Goal: Task Accomplishment & Management: Manage account settings

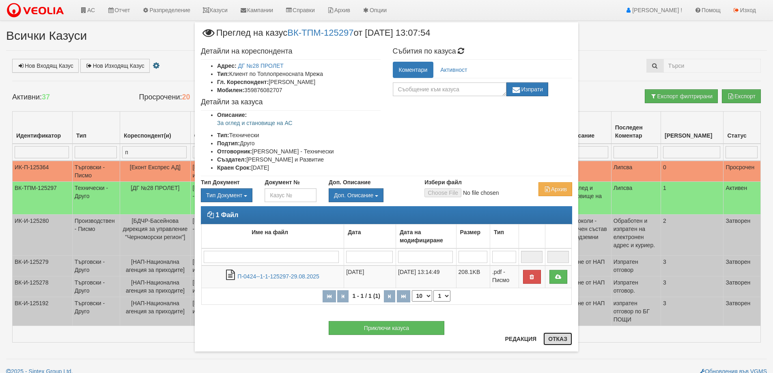
click at [557, 340] on button "Отказ" at bounding box center [557, 338] width 29 height 13
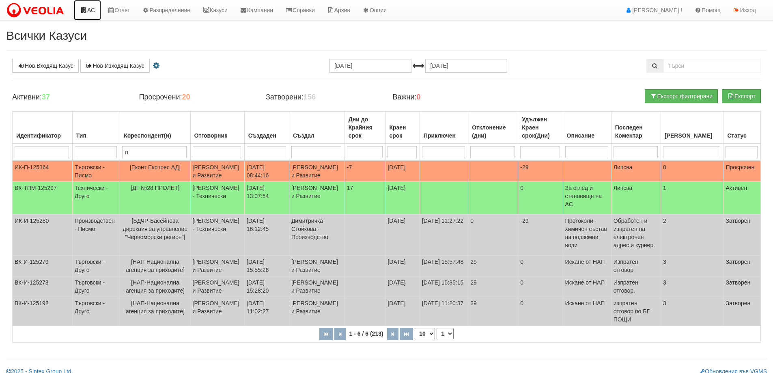
click at [86, 9] on icon at bounding box center [83, 10] width 7 height 6
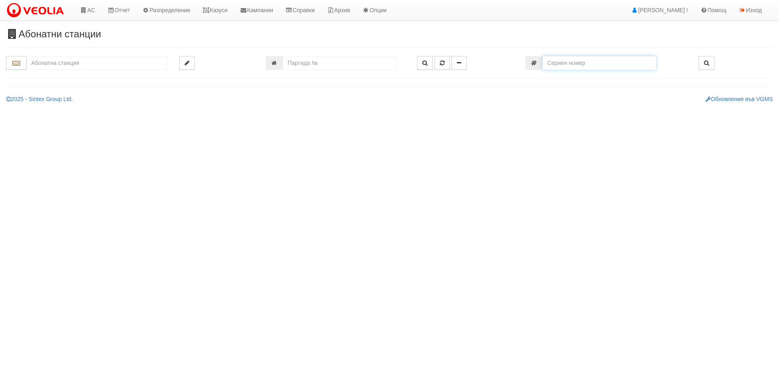
click at [567, 64] on input "number" at bounding box center [599, 63] width 114 height 14
paste input "52951862"
type input "52951862"
click at [701, 63] on button "button" at bounding box center [707, 63] width 16 height 14
type input "118/7 - "[PERSON_NAME] [GEOGRAPHIC_DATA] " ЕАД"
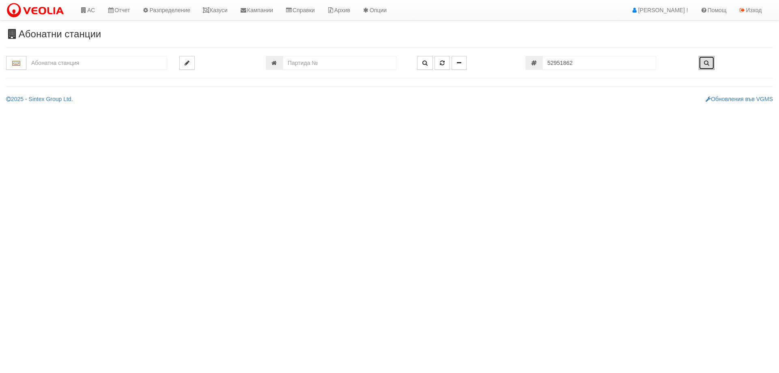
type input "26072"
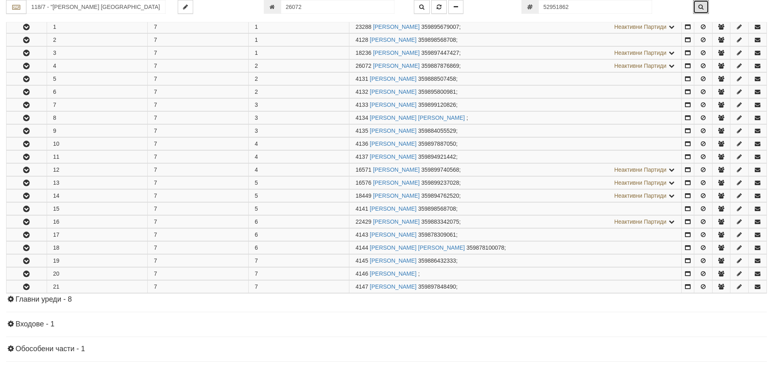
scroll to position [199, 0]
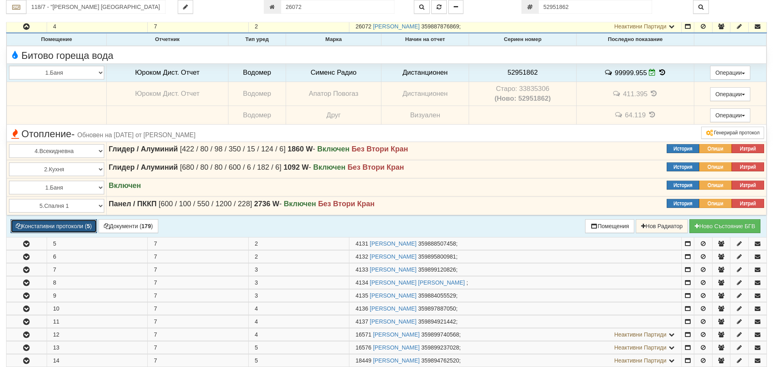
click at [52, 227] on button "Констативни протоколи ( 5 )" at bounding box center [54, 226] width 86 height 14
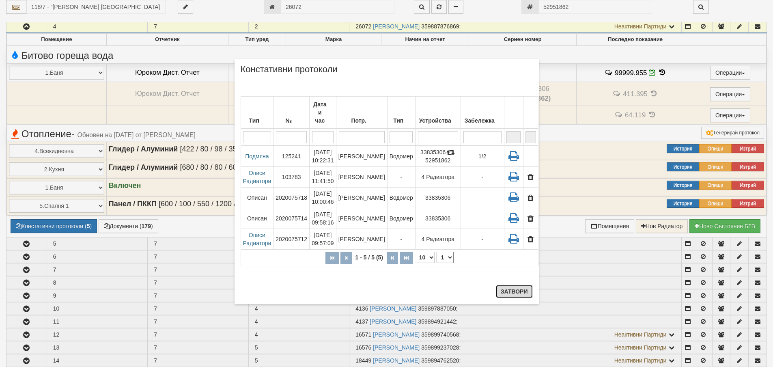
click at [524, 297] on button "Затвори" at bounding box center [514, 291] width 37 height 13
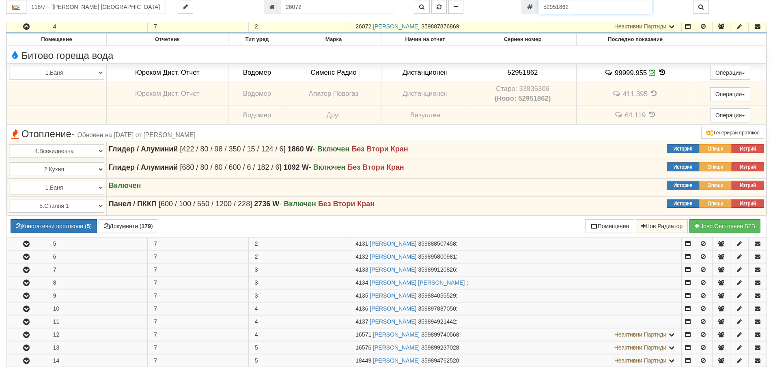
click at [576, 8] on input "52951862" at bounding box center [595, 7] width 114 height 14
paste input "17"
type input "52951817"
type input "112/5,6 - "ВЕОЛИЯ ЕНЕРДЖИ ВАРНА " ЕАД"
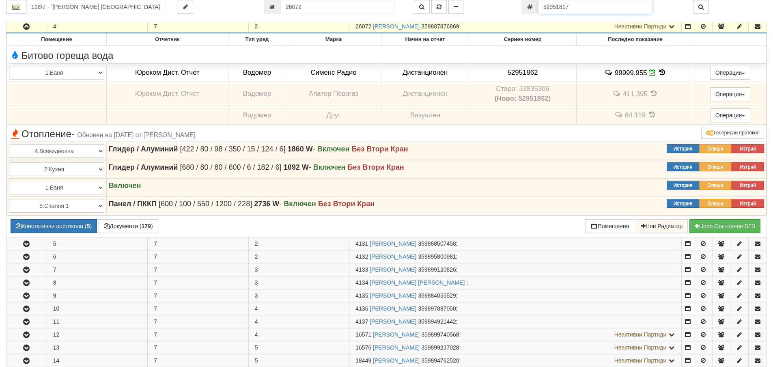
type input "20432"
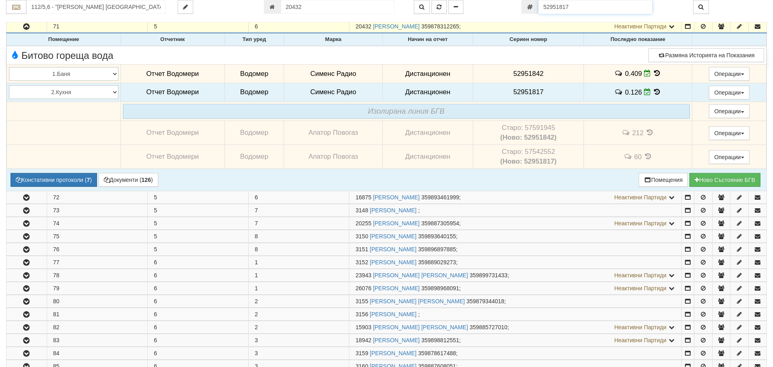
scroll to position [249, 0]
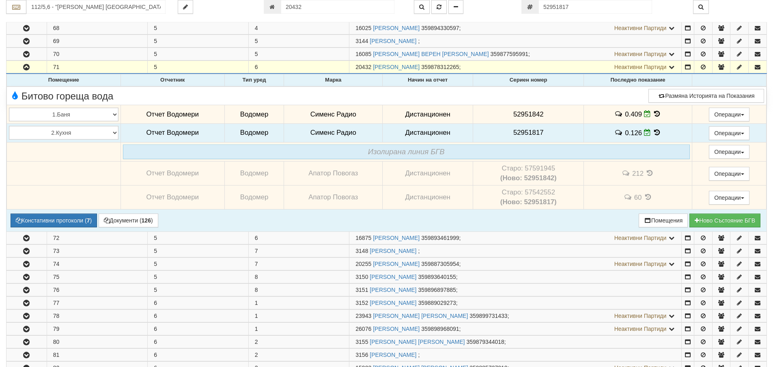
click at [536, 168] on td "Старо: 57591945 (Ново: 52951842)" at bounding box center [528, 173] width 111 height 24
copy td "57591945"
click at [531, 176] on b "(Ново: 52951842)" at bounding box center [528, 178] width 56 height 8
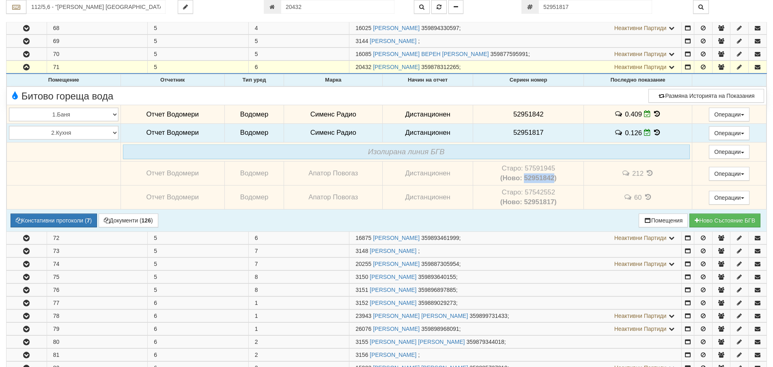
copy b "52951842"
click at [56, 218] on button "Констативни протоколи ( 7 )" at bounding box center [54, 220] width 86 height 14
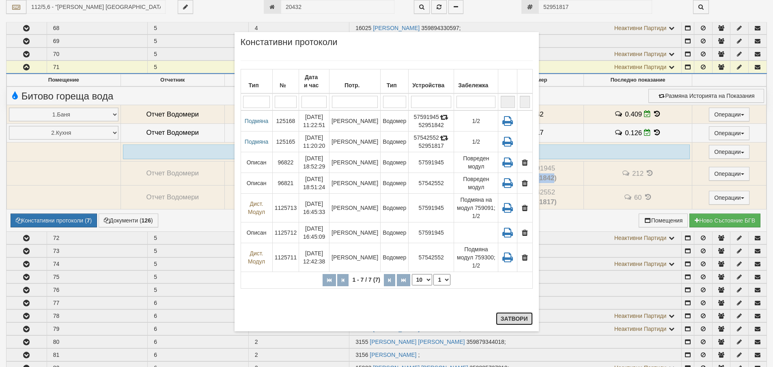
click at [516, 314] on button "Затвори" at bounding box center [514, 318] width 37 height 13
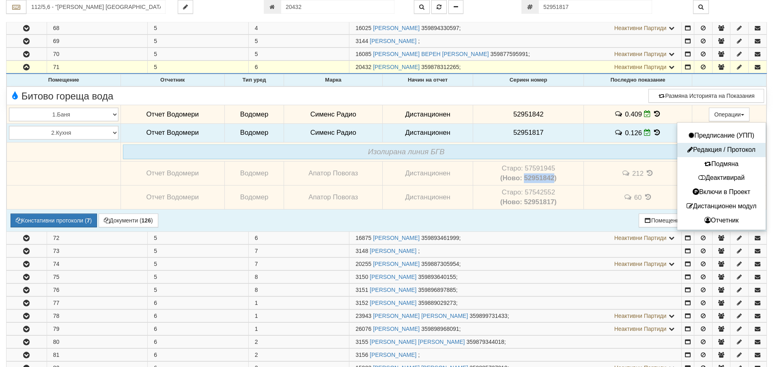
click at [724, 149] on button "Редакция / Протокол" at bounding box center [721, 150] width 84 height 10
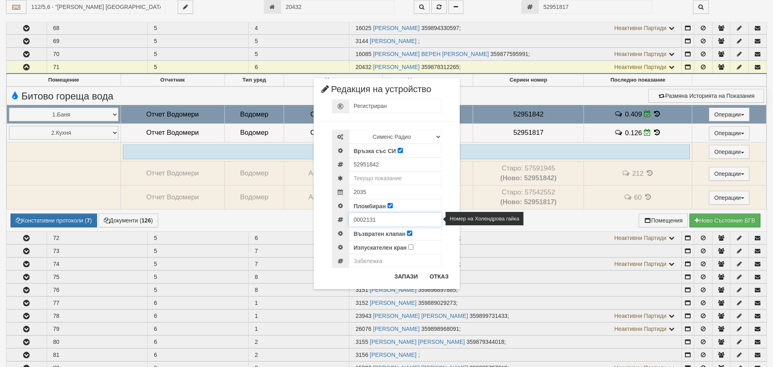
click at [363, 213] on input "0002131" at bounding box center [395, 220] width 92 height 14
click at [361, 218] on input "0002131" at bounding box center [395, 220] width 92 height 14
click at [437, 277] on button "Отказ" at bounding box center [439, 276] width 29 height 13
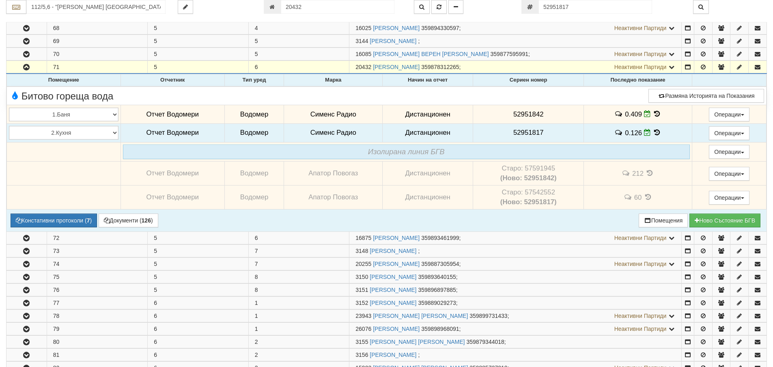
click at [529, 192] on td "Старо: 57542552 (Ново: 52951817)" at bounding box center [528, 197] width 111 height 24
copy td "57542552"
click at [533, 198] on b "(Ново: 52951817)" at bounding box center [528, 202] width 56 height 8
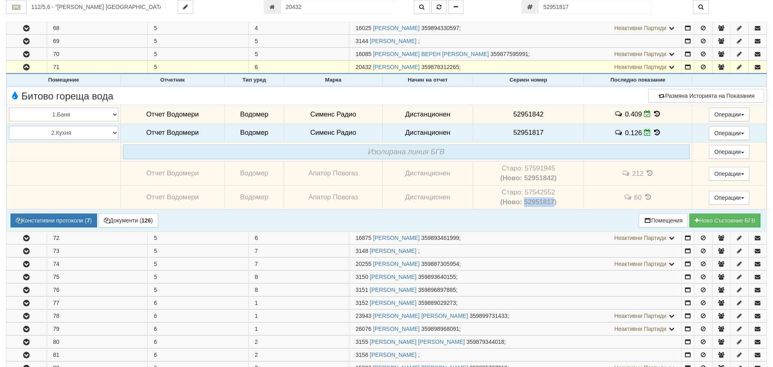
copy b "52951817"
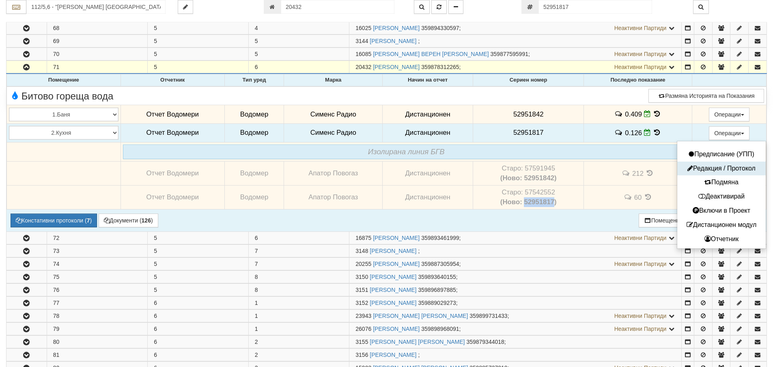
click at [714, 170] on button "Редакция / Протокол" at bounding box center [721, 168] width 84 height 10
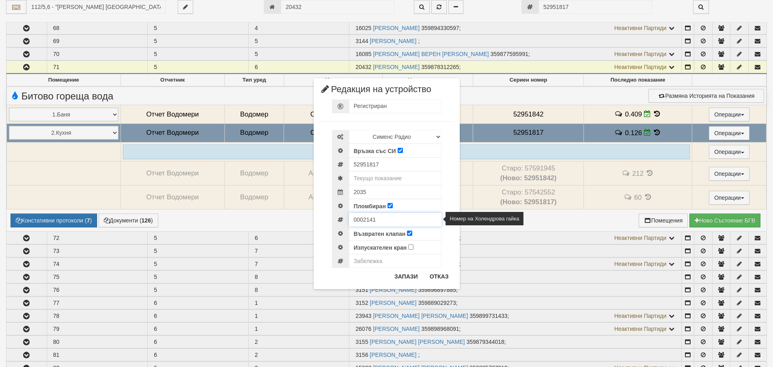
click at [362, 218] on input "0002141" at bounding box center [395, 220] width 92 height 14
click at [435, 276] on button "Отказ" at bounding box center [439, 276] width 29 height 13
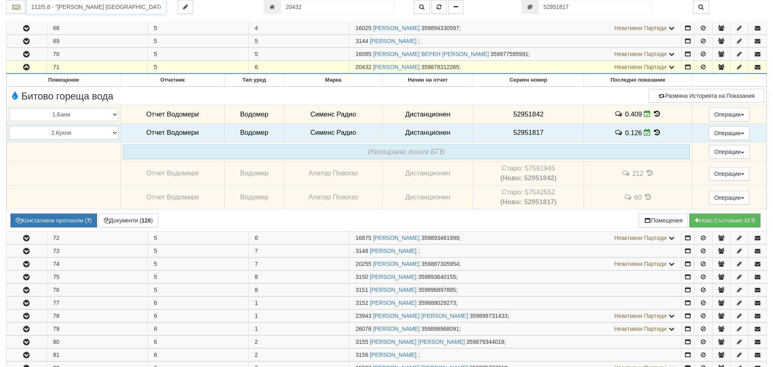
click at [82, 7] on input "112/5,6 - "ВЕОЛИЯ ЕНЕРДЖИ ВАРНА " ЕАД" at bounding box center [95, 7] width 139 height 14
click at [589, 11] on input "52951817" at bounding box center [595, 7] width 114 height 14
paste input "58"
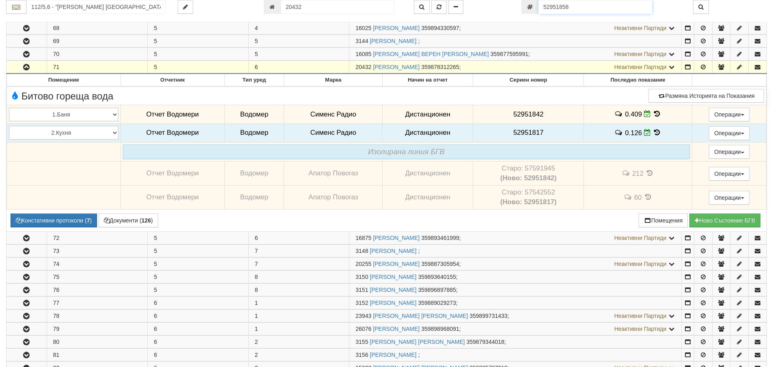
type input "52951858"
type input "001А/2 - "ВЕОЛИЯ ЕНЕРДЖИ ВАРНА " ЕАД"
type input "17937"
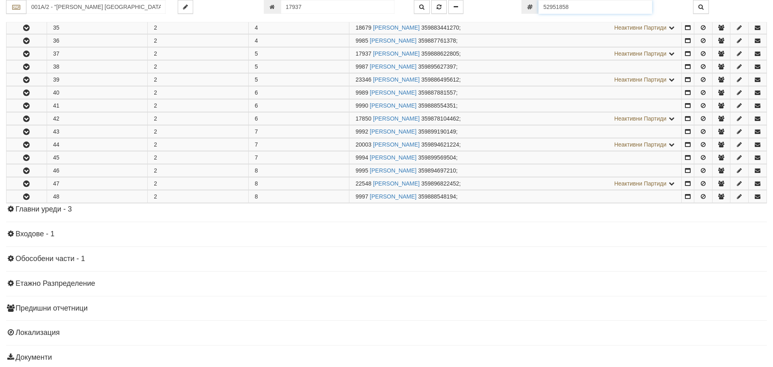
scroll to position [316, 0]
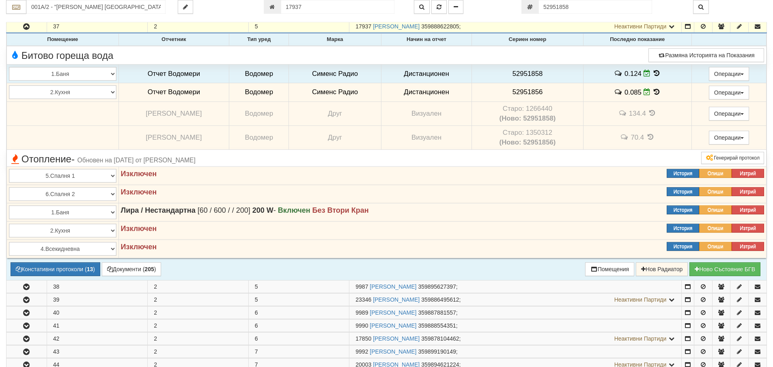
click at [533, 107] on td "Старо: 1266440 (Ново: 52951858)" at bounding box center [527, 113] width 111 height 24
copy td "1266440"
click at [537, 118] on b "(Ново: 52951858)" at bounding box center [527, 118] width 56 height 8
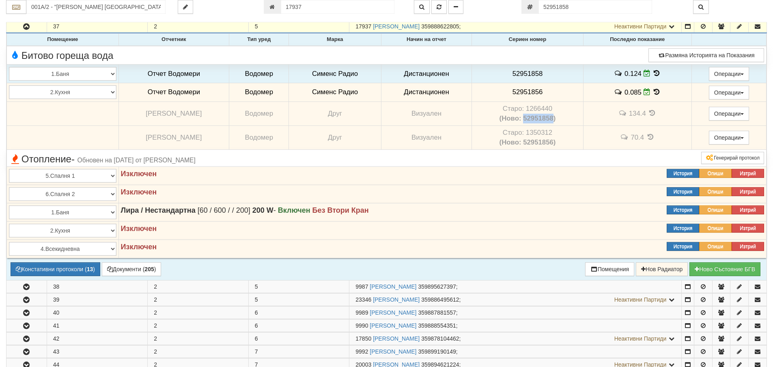
copy b "52951858"
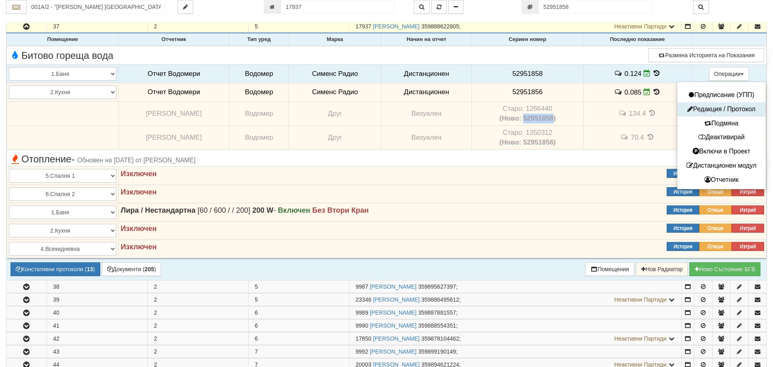
click at [722, 107] on button "Редакция / Протокол" at bounding box center [721, 109] width 84 height 10
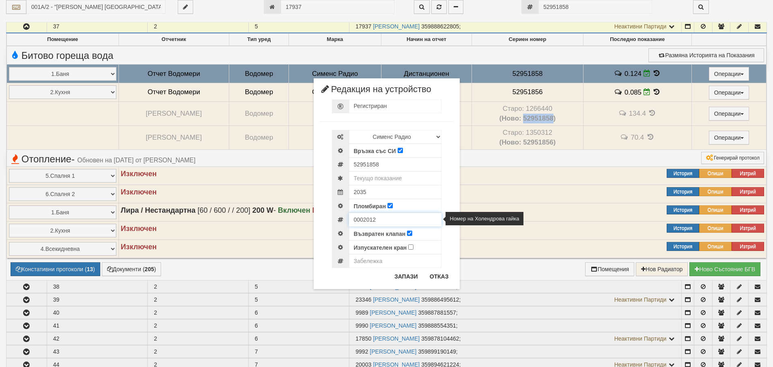
click at [363, 222] on input "0002012" at bounding box center [395, 220] width 92 height 14
click at [435, 280] on button "Отказ" at bounding box center [439, 276] width 29 height 13
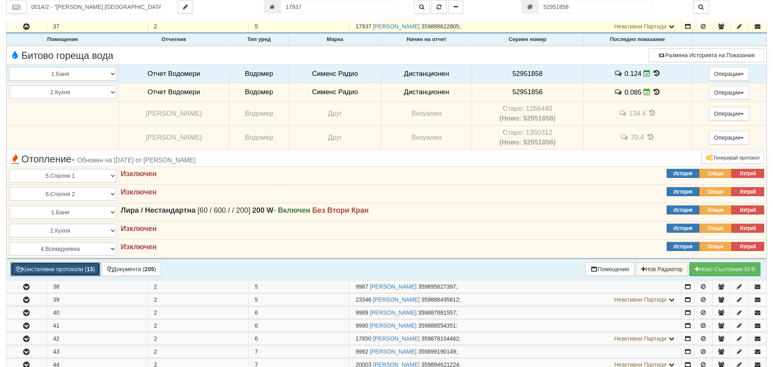
click at [64, 272] on button "Констативни протоколи ( 13 )" at bounding box center [56, 269] width 90 height 14
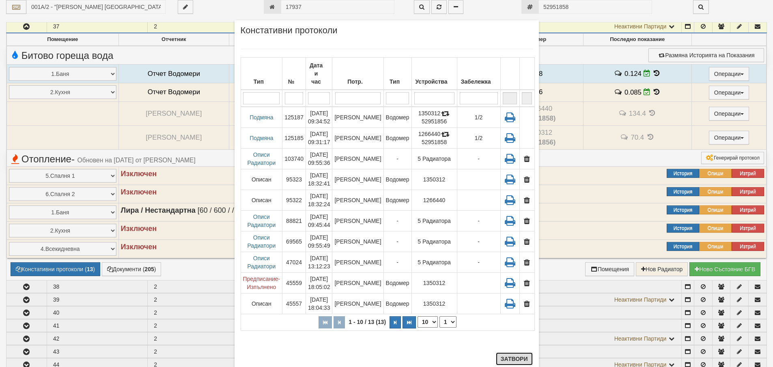
click at [519, 359] on button "Затвори" at bounding box center [514, 358] width 37 height 13
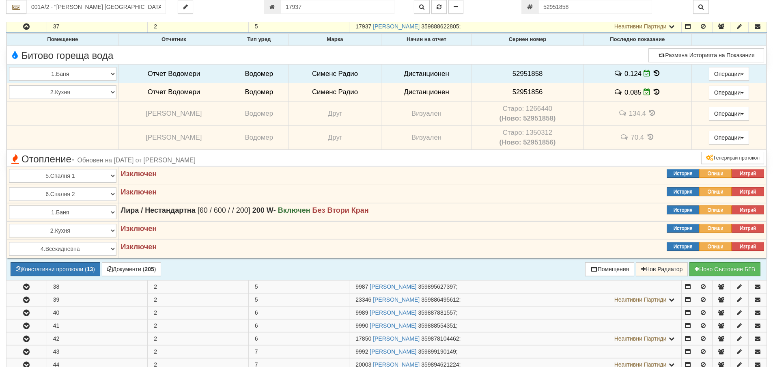
click at [525, 94] on span "52951856" at bounding box center [527, 92] width 30 height 8
copy span "52951856"
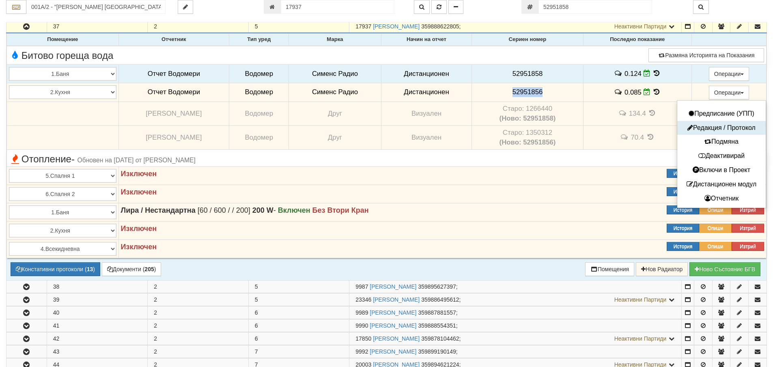
click at [723, 125] on button "Редакция / Протокол" at bounding box center [721, 128] width 84 height 10
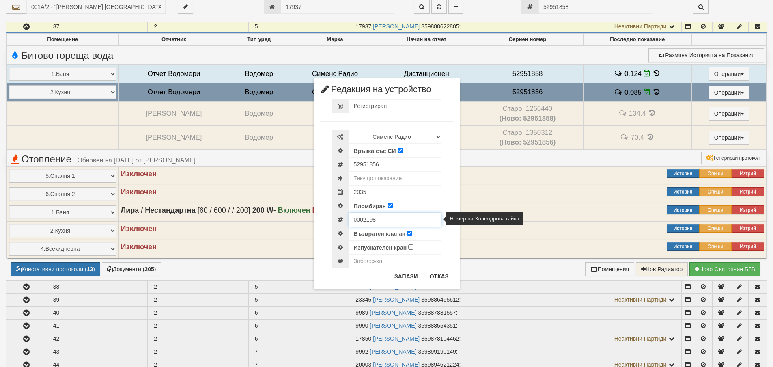
click at [365, 223] on input "0002198" at bounding box center [395, 220] width 92 height 14
click at [448, 280] on button "Отказ" at bounding box center [439, 276] width 29 height 13
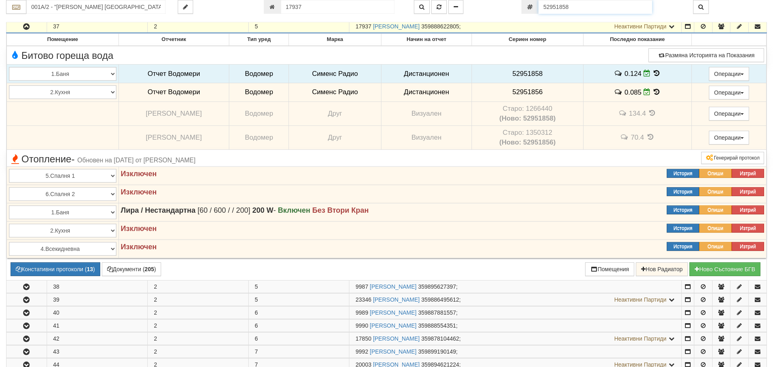
click at [576, 6] on input "52951858" at bounding box center [595, 7] width 114 height 14
paste input "60107056"
type input "60107056"
type input "120/1 - "ВЕОЛИЯ ЕНЕРДЖИ ВАРНА " ЕАД"
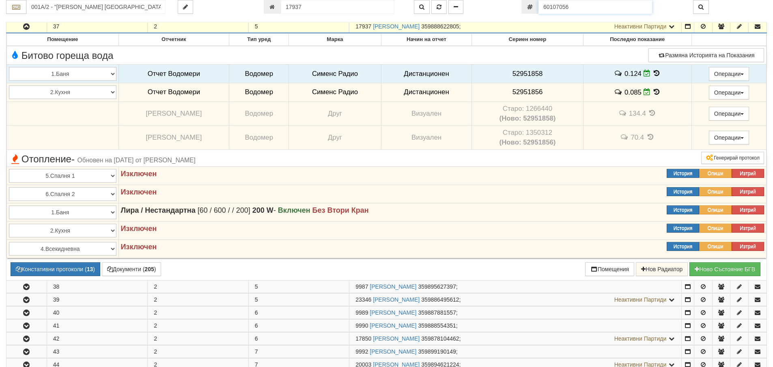
type input "18636"
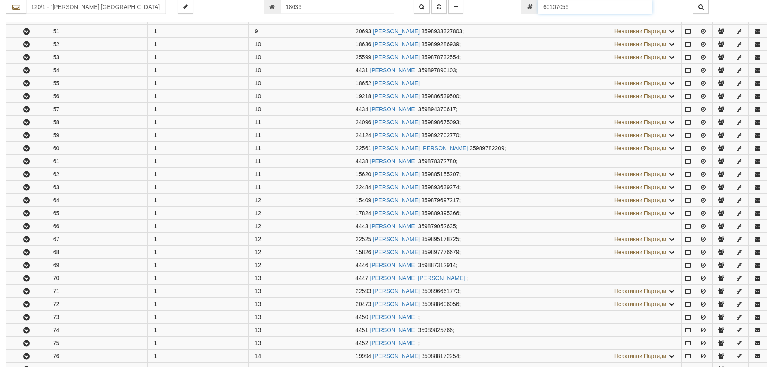
scroll to position [835, 0]
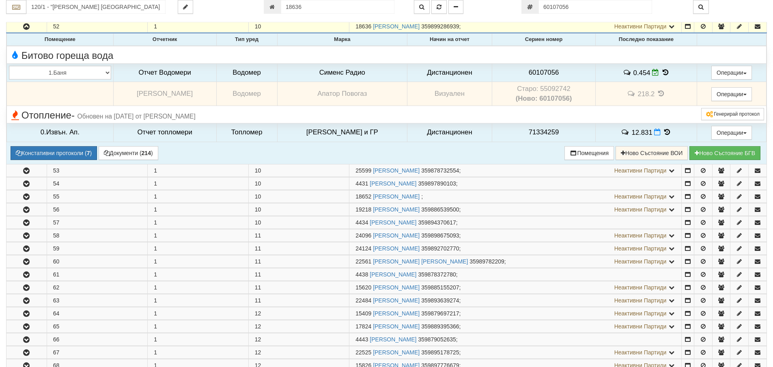
click at [545, 90] on td "Старо: 55092742 (Ново: 60107056)" at bounding box center [543, 94] width 103 height 24
copy td "55092742"
click at [539, 73] on span "60107056" at bounding box center [544, 73] width 30 height 8
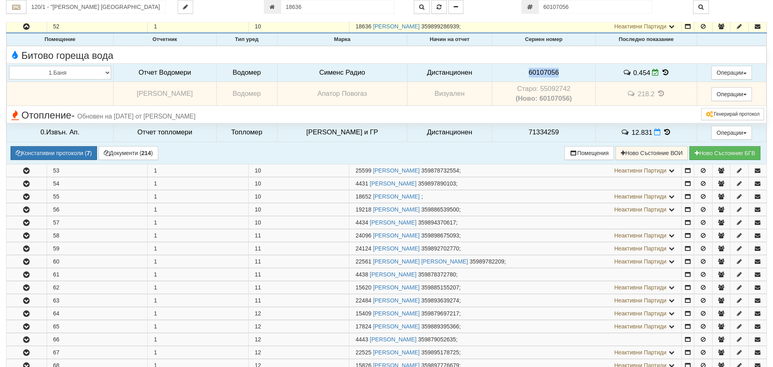
copy span "60107056"
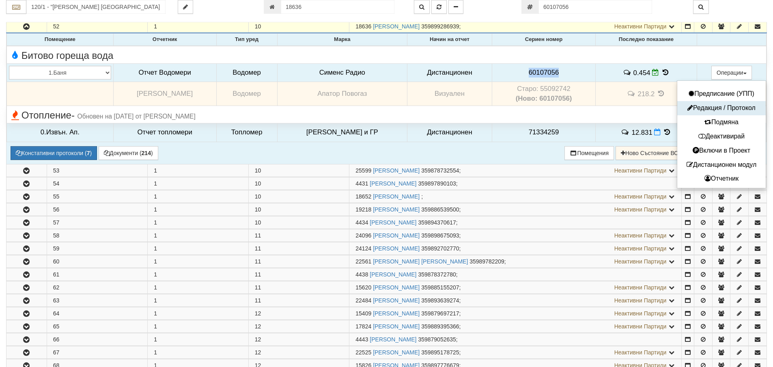
click at [717, 107] on button "Редакция / Протокол" at bounding box center [721, 108] width 84 height 10
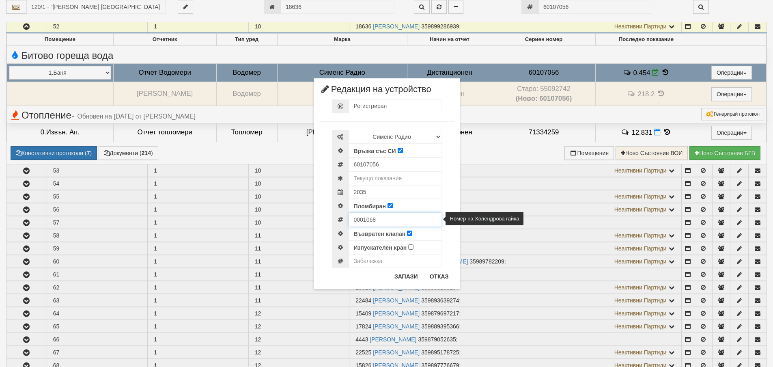
click at [364, 219] on input "0001068" at bounding box center [395, 220] width 92 height 14
click at [437, 277] on button "Отказ" at bounding box center [439, 276] width 29 height 13
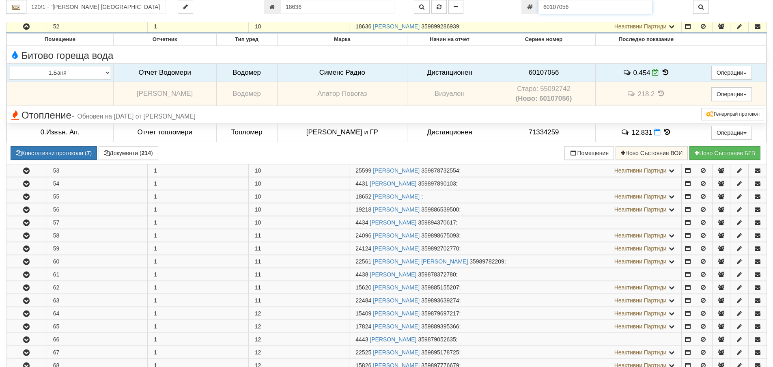
click at [585, 8] on input "60107056" at bounding box center [595, 7] width 114 height 14
paste input "52951862"
type input "52951862"
type input "118/7 - "ВЕОЛИЯ ЕНЕРДЖИ ВАРНА " ЕАД"
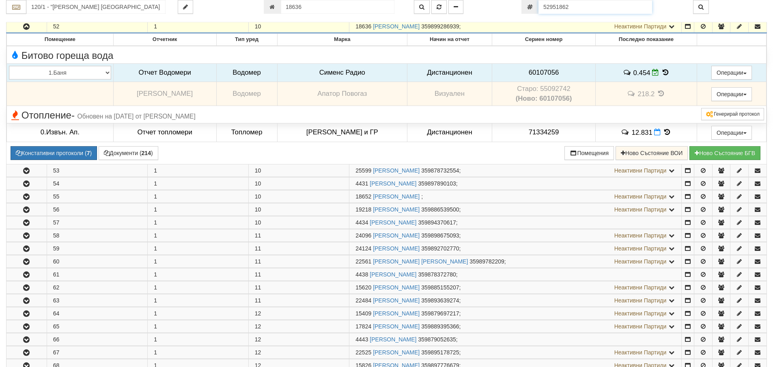
type input "26072"
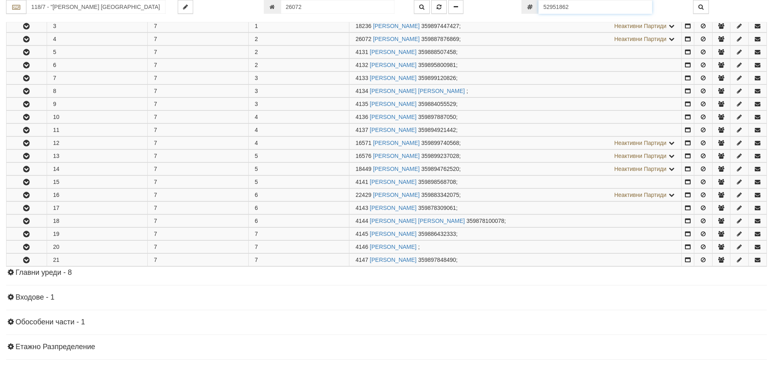
scroll to position [199, 0]
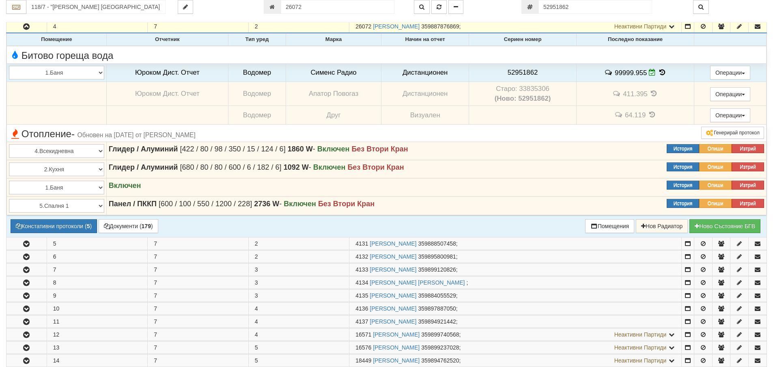
click at [531, 85] on td "Старо: 33835306 (Ново: 52951862)" at bounding box center [522, 94] width 107 height 24
copy td "33835306"
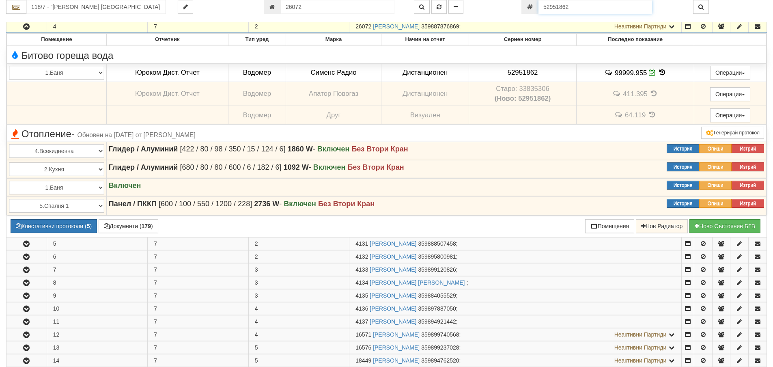
click at [575, 4] on input "52951862" at bounding box center [595, 7] width 114 height 14
paste input "07"
type input "52951807"
type input "001А/2 - "ВЕОЛИЯ ЕНЕРДЖИ ВАРНА " ЕАД"
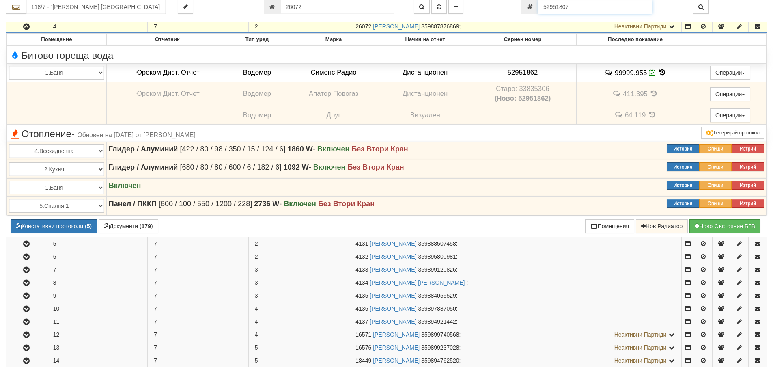
type input "9995"
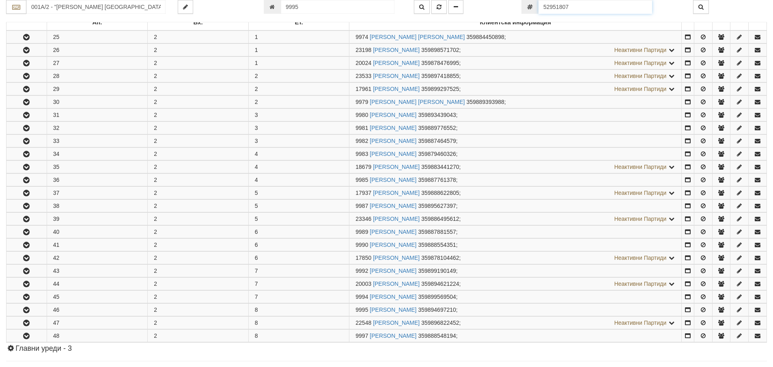
scroll to position [323, 0]
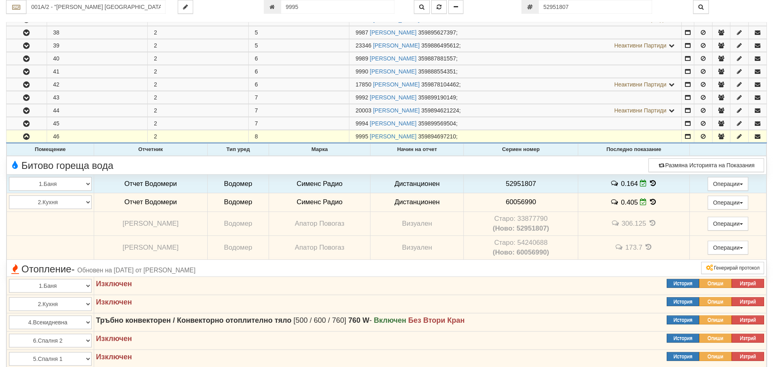
click at [531, 218] on td "Старо: 33877790 (Ново: 52951807)" at bounding box center [521, 223] width 114 height 24
click at [527, 227] on b "(Ново: 52951807)" at bounding box center [520, 228] width 56 height 8
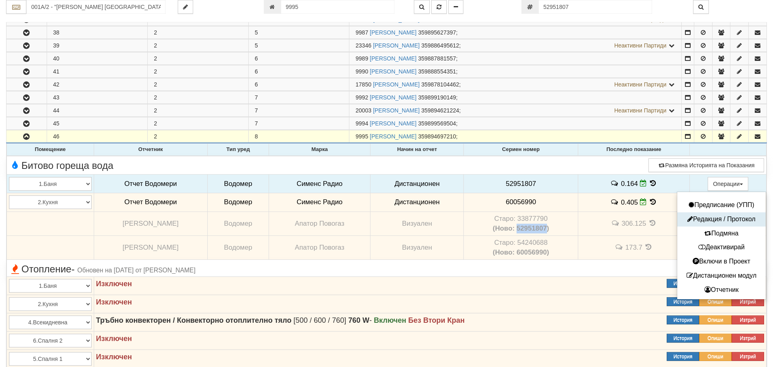
click at [716, 220] on button "Редакция / Протокол" at bounding box center [721, 219] width 84 height 10
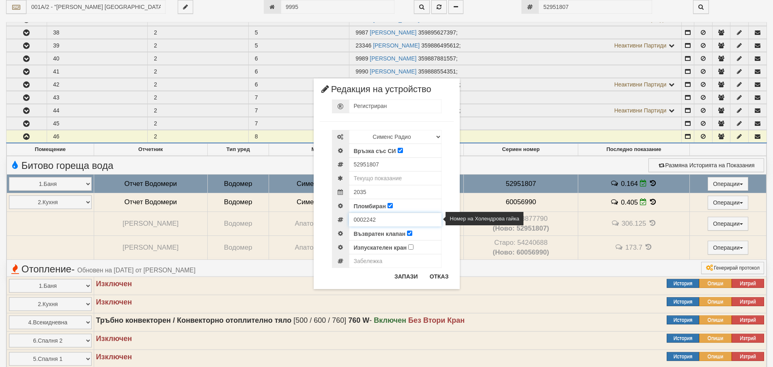
click at [364, 220] on input "0002242" at bounding box center [395, 220] width 92 height 14
click at [436, 279] on button "Отказ" at bounding box center [439, 276] width 29 height 13
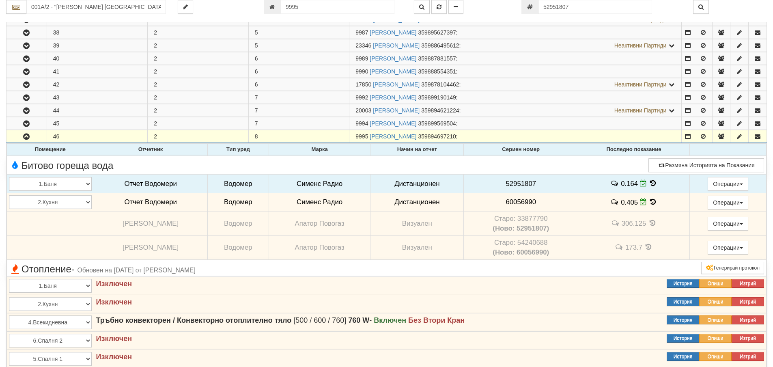
click at [514, 204] on span "60056990" at bounding box center [520, 202] width 30 height 8
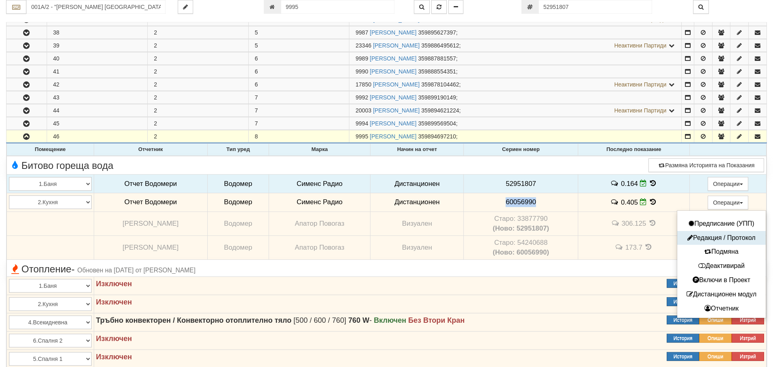
click at [723, 241] on button "Редакция / Протокол" at bounding box center [721, 238] width 84 height 10
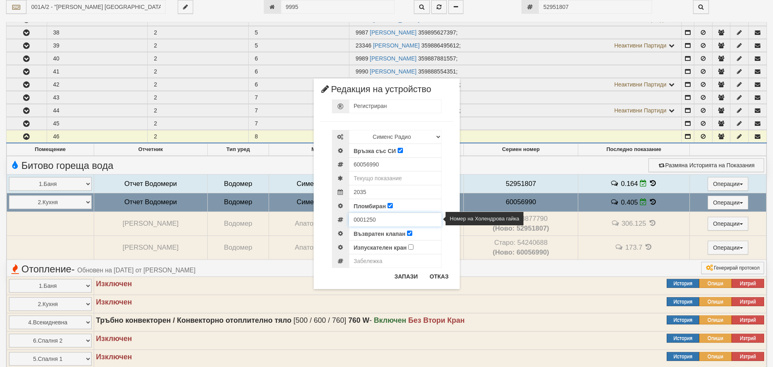
click at [363, 220] on input "0001250" at bounding box center [395, 220] width 92 height 14
click at [427, 270] on button "Отказ" at bounding box center [439, 276] width 29 height 13
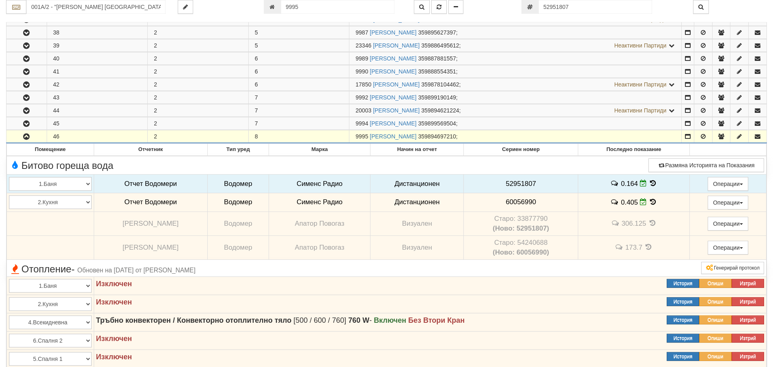
click at [32, 140] on button "button" at bounding box center [26, 136] width 40 height 12
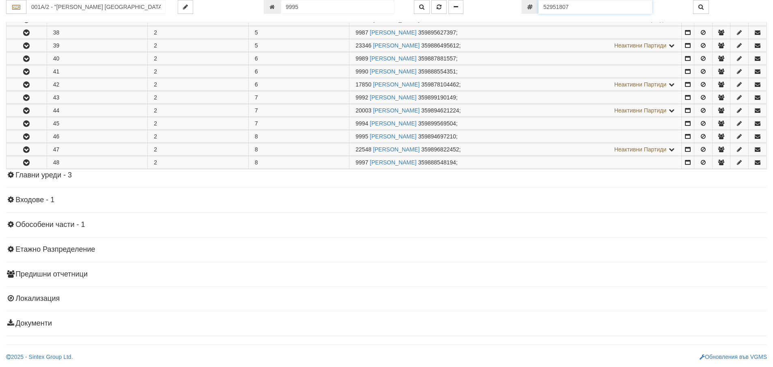
click at [607, 9] on input "52951807" at bounding box center [595, 7] width 114 height 14
paste input "52"
type input "52951852"
type input "080/1 - "ВЕОЛИЯ ЕНЕРДЖИ ВАРНА " ЕАД"
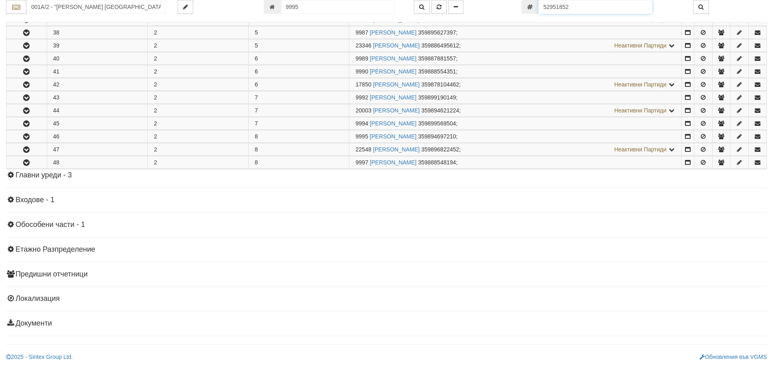
type input "9088"
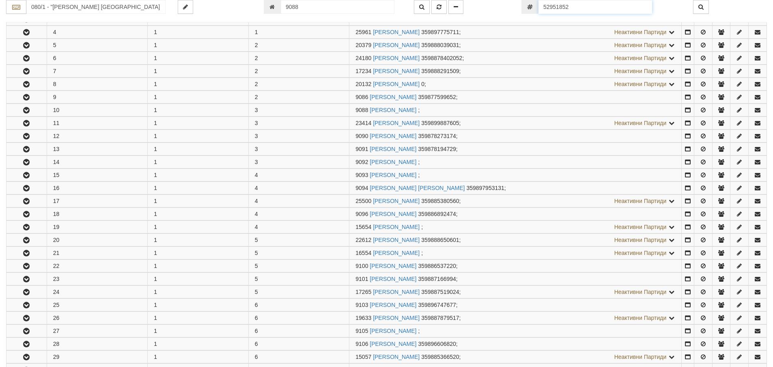
scroll to position [277, 0]
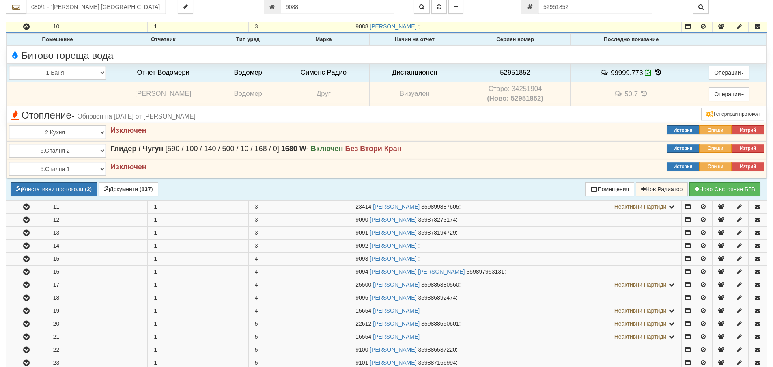
click at [526, 90] on td "Старо: 34251904 (Ново: 52951852)" at bounding box center [515, 94] width 111 height 24
click at [519, 74] on span "52951852" at bounding box center [515, 73] width 30 height 8
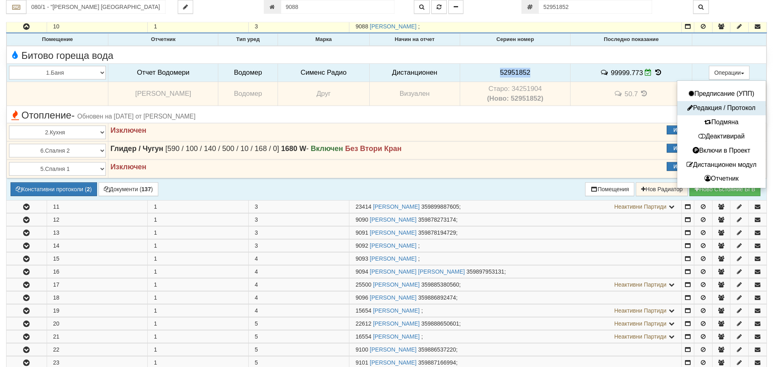
click at [722, 112] on button "Редакция / Протокол" at bounding box center [721, 108] width 84 height 10
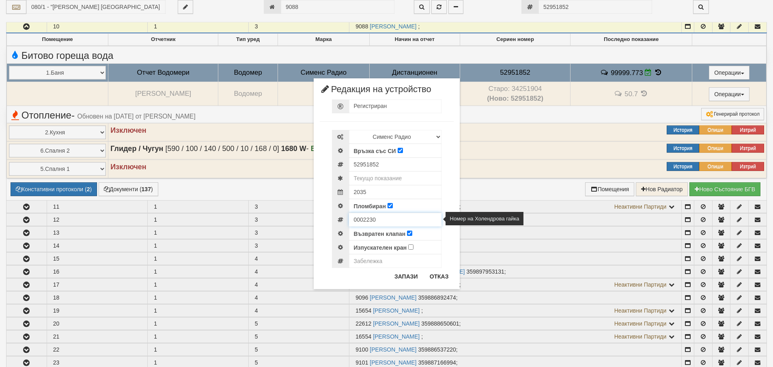
click at [368, 219] on input "0002230" at bounding box center [395, 220] width 92 height 14
click at [441, 275] on button "Отказ" at bounding box center [439, 276] width 29 height 13
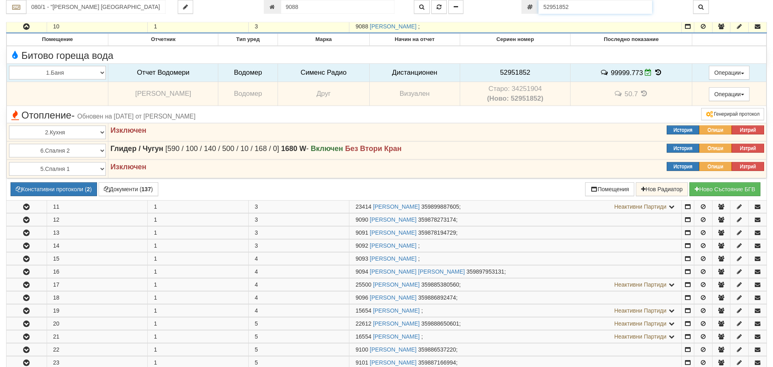
click at [585, 8] on input "52951852" at bounding box center [595, 7] width 114 height 14
paste input "64"
type input "52951864"
type input "230/7 - "ВЕОЛИЯ ЕНЕРДЖИ ВАРНА " ЕАД"
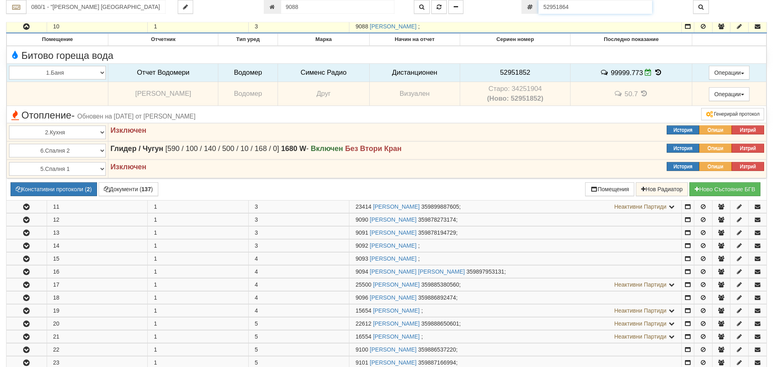
type input "21291"
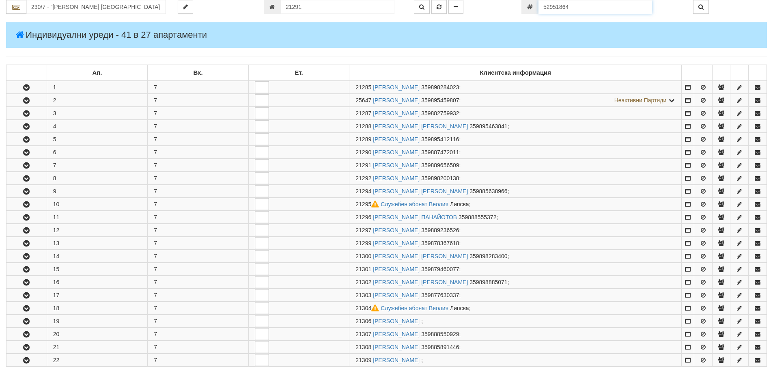
scroll to position [238, 0]
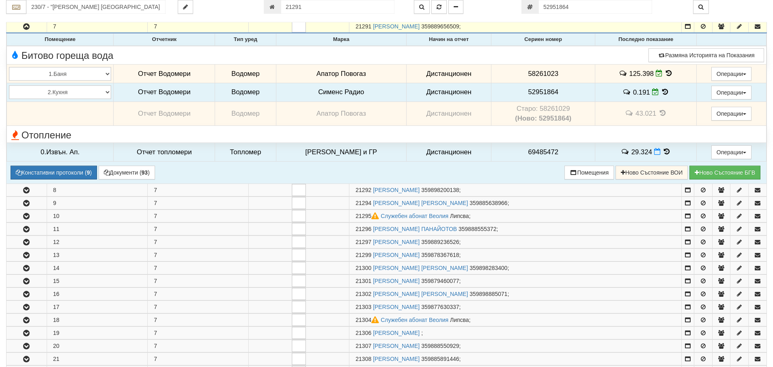
click at [545, 103] on td "Старо: 58261029 (Ново: 52951864)" at bounding box center [543, 113] width 104 height 24
click at [552, 106] on td "Старо: 58261029 (Ново: 52951864)" at bounding box center [543, 113] width 104 height 24
click at [540, 92] on span "52951864" at bounding box center [543, 92] width 30 height 8
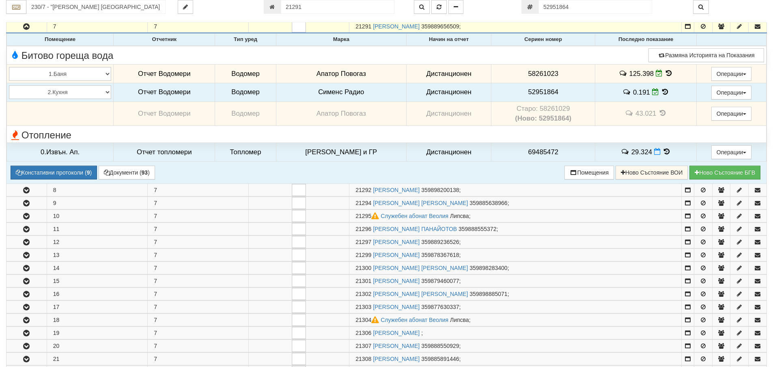
click at [548, 118] on b "(Ново: 52951864)" at bounding box center [543, 118] width 56 height 8
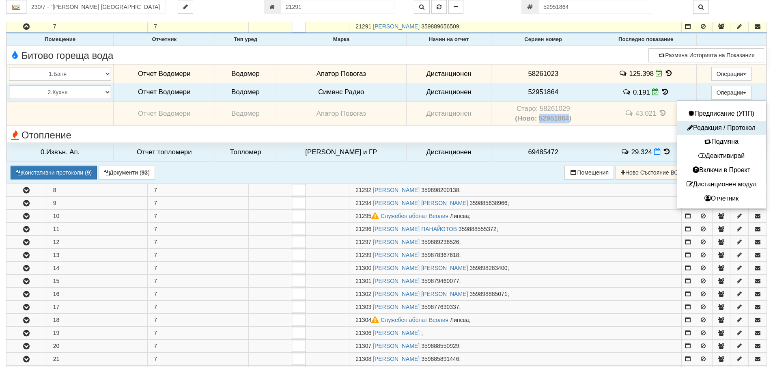
click at [719, 126] on button "Редакция / Протокол" at bounding box center [721, 128] width 84 height 10
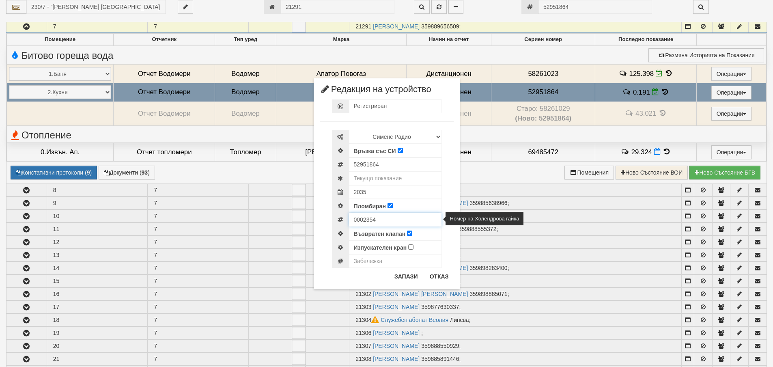
click at [363, 218] on input "0002354" at bounding box center [395, 220] width 92 height 14
drag, startPoint x: 442, startPoint y: 275, endPoint x: 413, endPoint y: 265, distance: 30.3
click at [442, 275] on button "Отказ" at bounding box center [439, 276] width 29 height 13
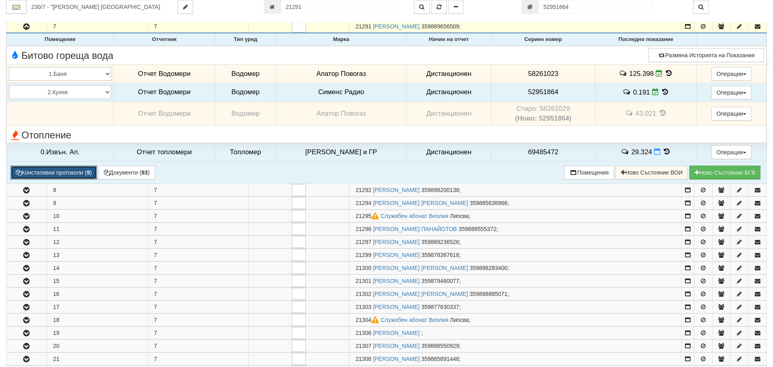
click at [60, 175] on button "Констативни протоколи ( 9 )" at bounding box center [54, 173] width 86 height 14
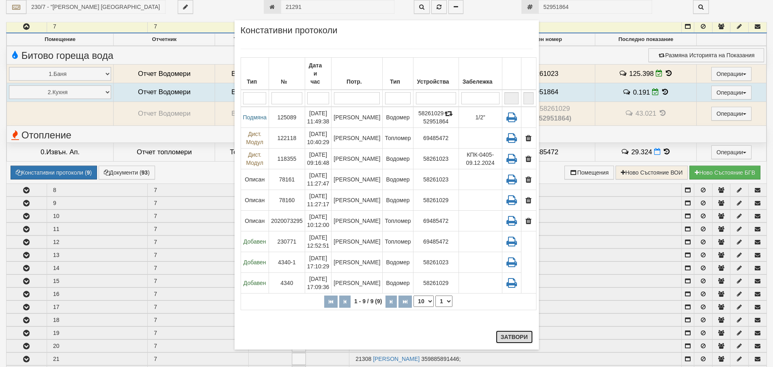
click at [524, 336] on button "Затвори" at bounding box center [514, 336] width 37 height 13
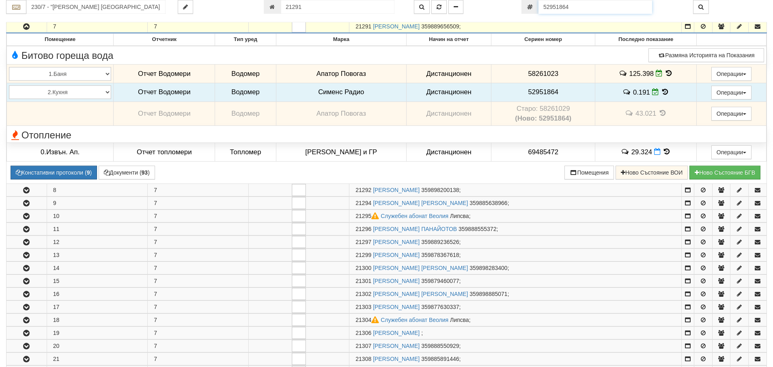
click at [578, 4] on input "52951864" at bounding box center [595, 7] width 114 height 14
paste input "60026311"
type input "60026311"
type input "204/5 - "ВЕОЛИЯ ЕНЕРДЖИ ВАРНА " ЕАД"
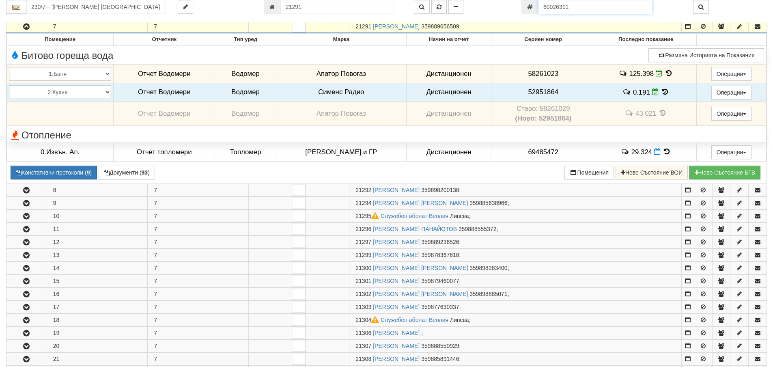
type input "26065"
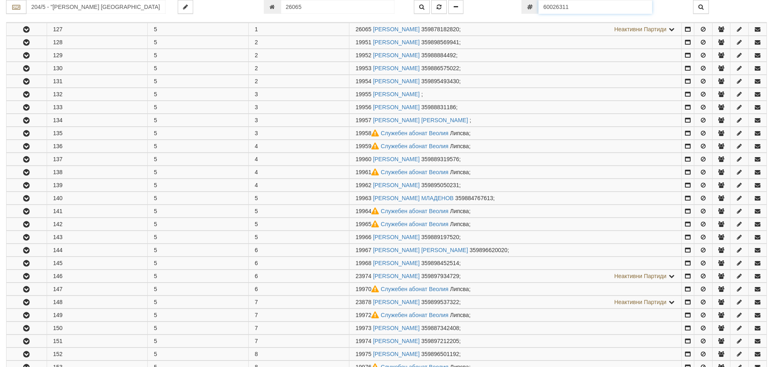
scroll to position [199, 0]
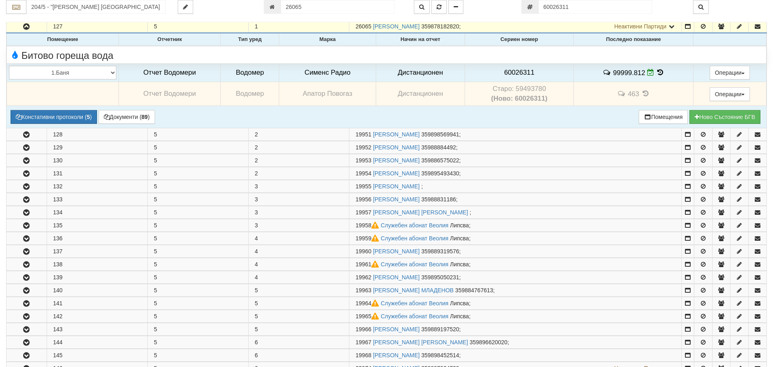
click at [531, 89] on td "Старо: 59493780 (Ново: 60026311)" at bounding box center [519, 94] width 109 height 24
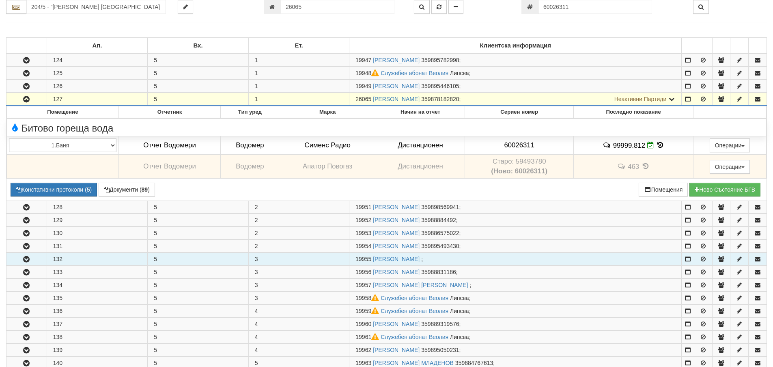
scroll to position [118, 0]
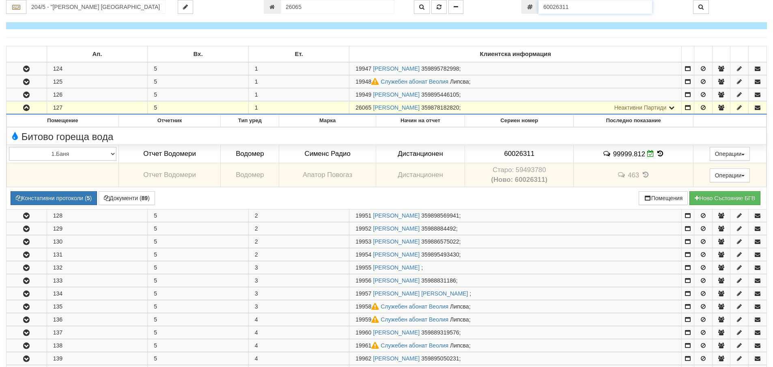
click at [584, 9] on input "60026311" at bounding box center [595, 7] width 114 height 14
paste input "529518"
type input "52951811"
type input "206/5 - "ВЕОЛИЯ ЕНЕРДЖИ ВАРНА " ЕАД"
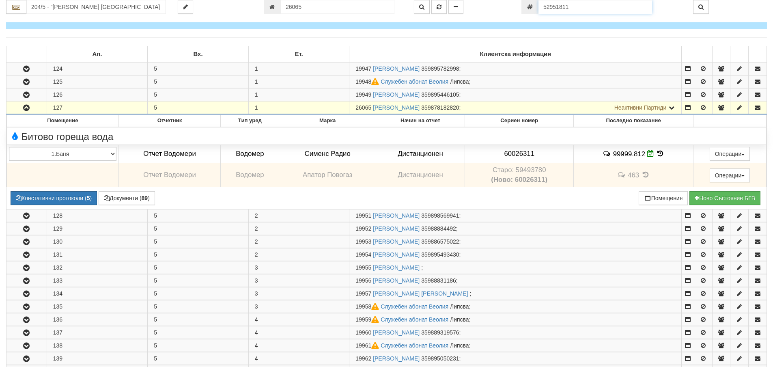
type input "23609"
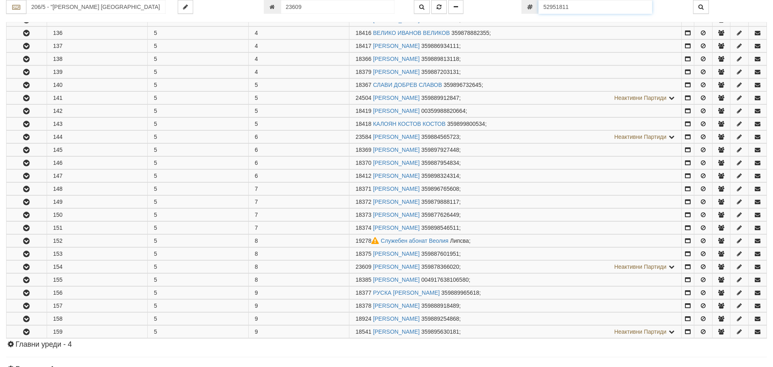
scroll to position [479, 0]
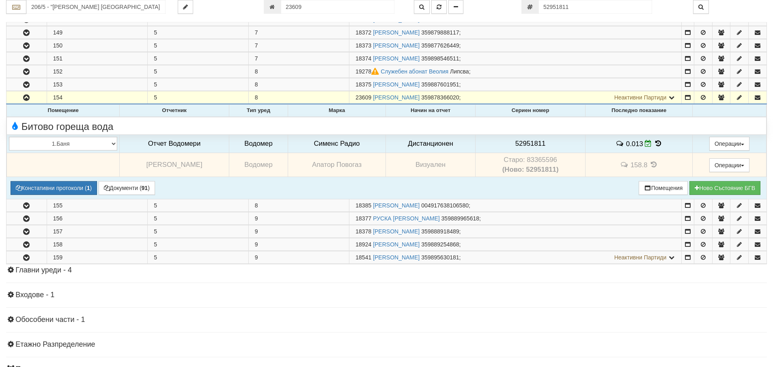
click at [538, 161] on td "Старо: 83365596 (Ново: 52951811)" at bounding box center [530, 165] width 110 height 24
click at [531, 144] on span "52951811" at bounding box center [530, 144] width 30 height 8
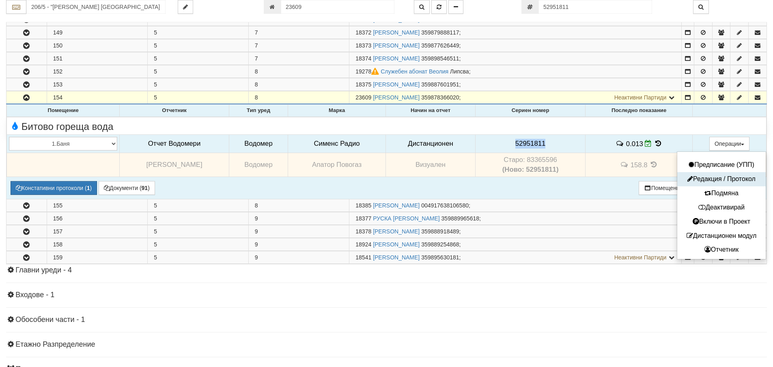
click at [713, 178] on button "Редакция / Протокол" at bounding box center [721, 179] width 84 height 10
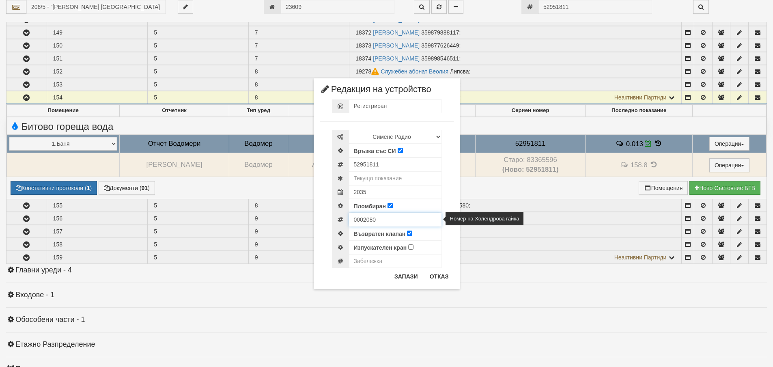
click at [366, 219] on input "0002080" at bounding box center [395, 220] width 92 height 14
click at [438, 273] on button "Отказ" at bounding box center [439, 276] width 29 height 13
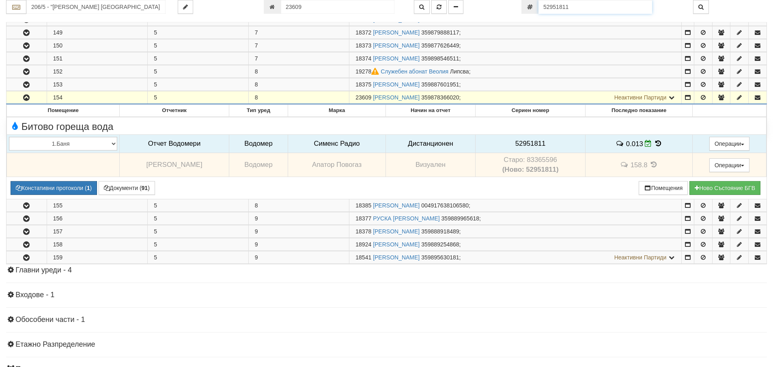
click at [588, 9] on input "52951811" at bounding box center [595, 7] width 114 height 14
paste input "3"
type input "52951813"
type input "016/8 - "ВЕОЛИЯ ЕНЕРДЖИ ВАРНА " ЕАД"
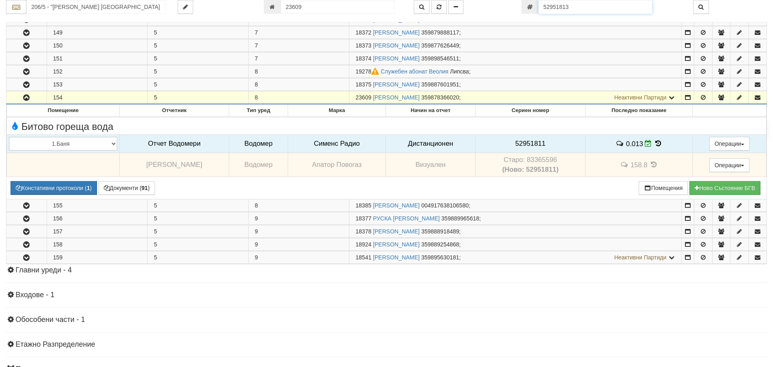
type input "22172"
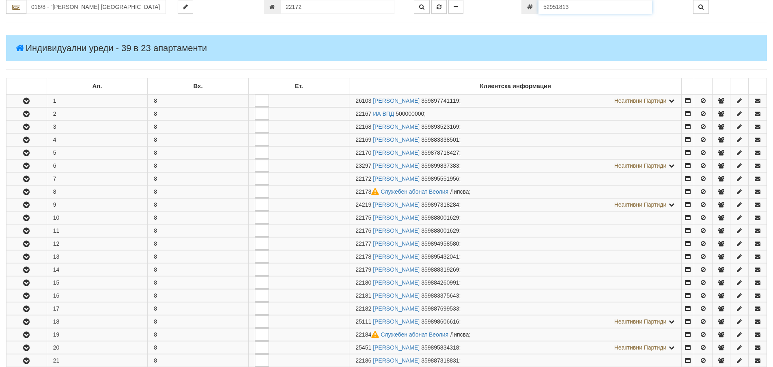
scroll to position [238, 0]
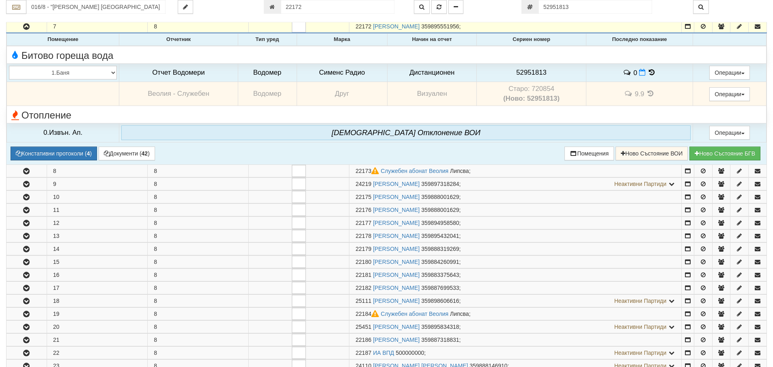
click at [540, 90] on td "Старо: 720854 (Ново: 52951813)" at bounding box center [532, 94] width 110 height 24
click at [526, 73] on span "52951813" at bounding box center [531, 73] width 30 height 8
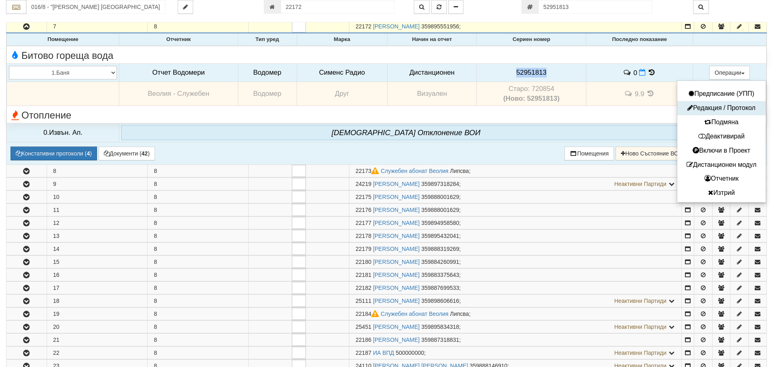
click at [719, 106] on button "Редакция / Протокол" at bounding box center [721, 108] width 84 height 10
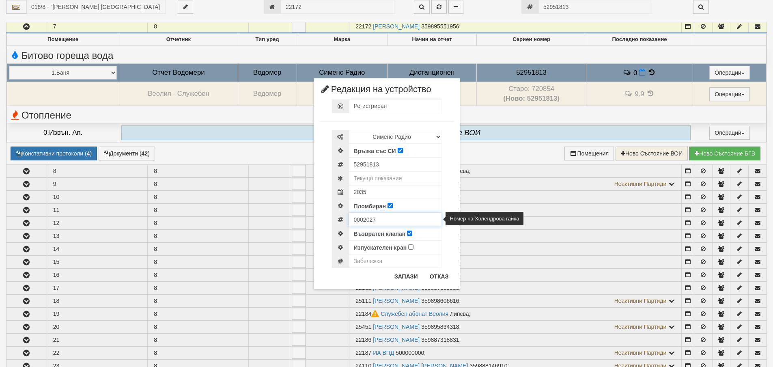
click at [364, 217] on input "0002027" at bounding box center [395, 220] width 92 height 14
click at [443, 278] on button "Отказ" at bounding box center [439, 276] width 29 height 13
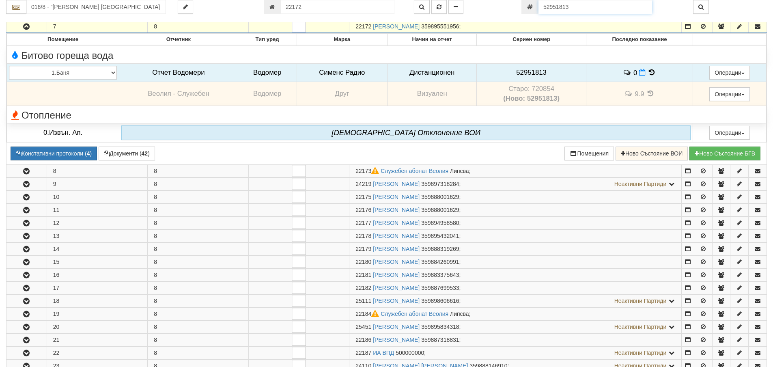
click at [578, 5] on input "52951813" at bounding box center [595, 7] width 114 height 14
paste input "60026307"
type input "60026307"
type input "083/1 - "ВЕОЛИЯ ЕНЕРДЖИ ВАРНА " ЕАД"
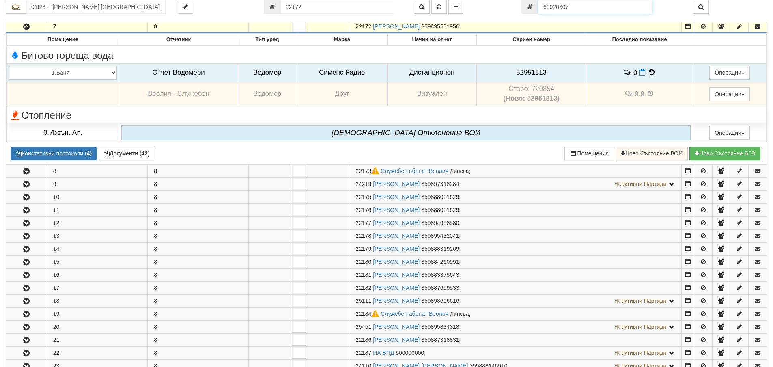
type input "9364"
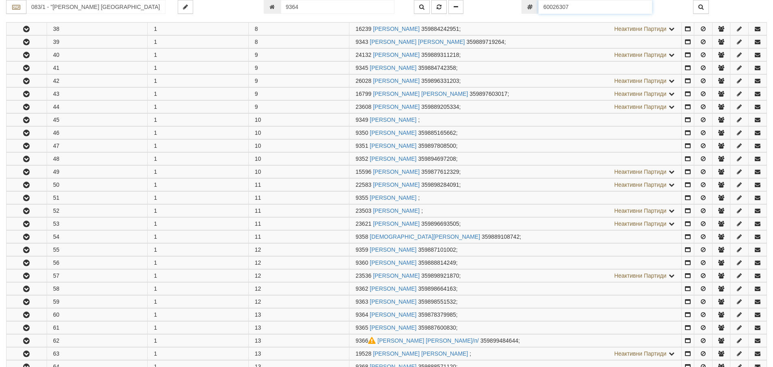
scroll to position [926, 0]
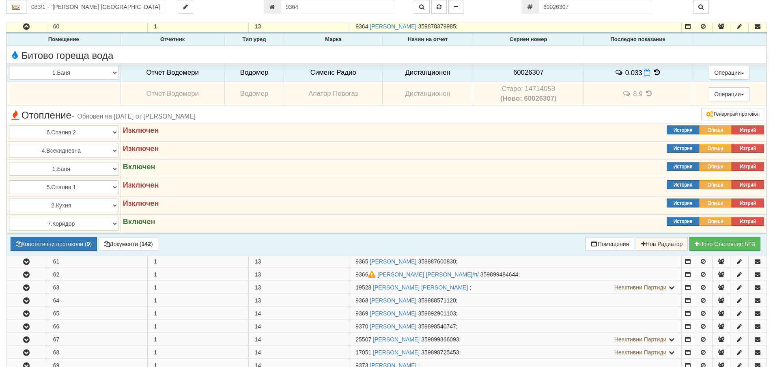
click at [540, 89] on td "Старо: 14714058 (Ново: 60026307)" at bounding box center [528, 94] width 111 height 24
click at [530, 73] on span "60026307" at bounding box center [528, 73] width 30 height 8
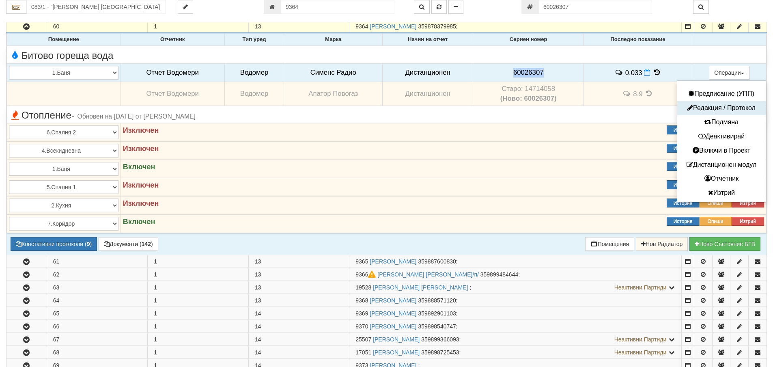
click at [716, 110] on button "Редакция / Протокол" at bounding box center [721, 108] width 84 height 10
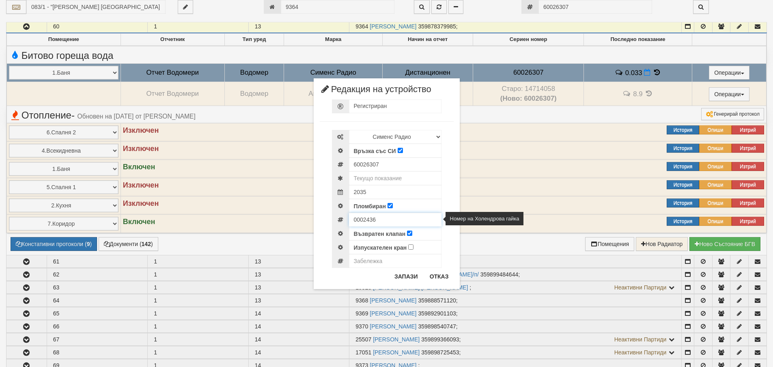
click at [365, 220] on input "0002436" at bounding box center [395, 220] width 92 height 14
click at [442, 283] on div "Запази Отказ" at bounding box center [421, 279] width 64 height 19
click at [593, 7] on div "× Редакция на устройство Регистриран Избери Марка и модел Апатор Повогаз Друг К…" at bounding box center [386, 144] width 475 height 289
click at [592, 6] on div "× Редакция на устройство Регистриран Избери Марка и модел Апатор Повогаз Друг К…" at bounding box center [386, 144] width 475 height 289
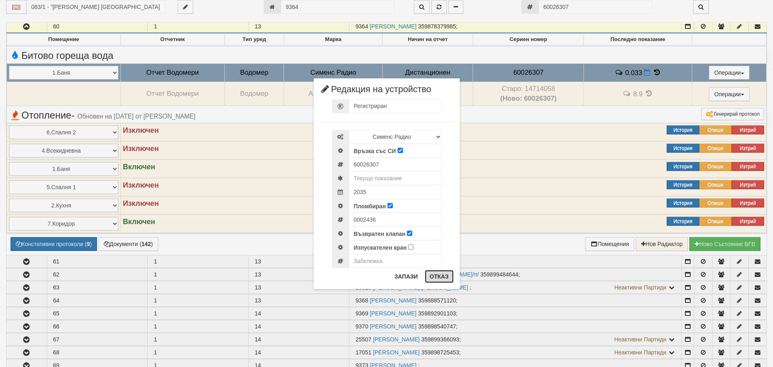
click at [443, 276] on button "Отказ" at bounding box center [439, 276] width 29 height 13
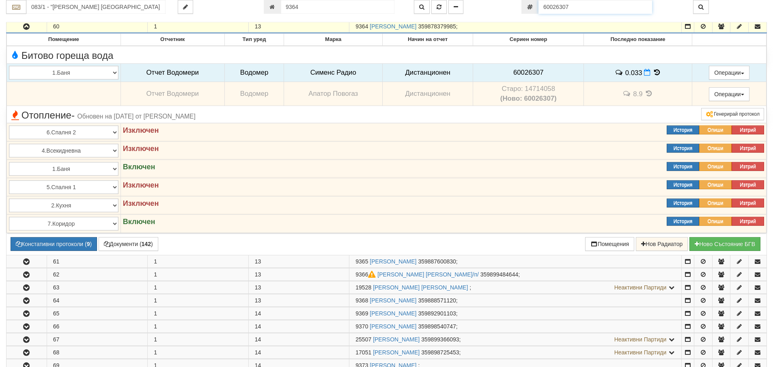
click at [564, 7] on input "60026307" at bounding box center [595, 7] width 114 height 14
paste input "52951874"
type input "52951874"
type input "120/1 - "ВЕОЛИЯ ЕНЕРДЖИ ВАРНА " ЕАД"
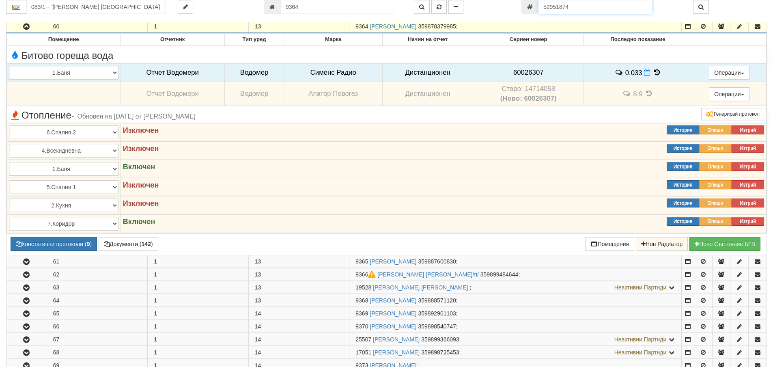
type input "18074"
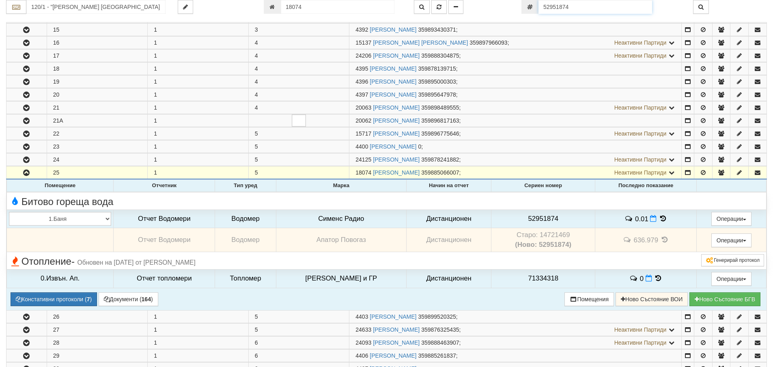
scroll to position [363, 0]
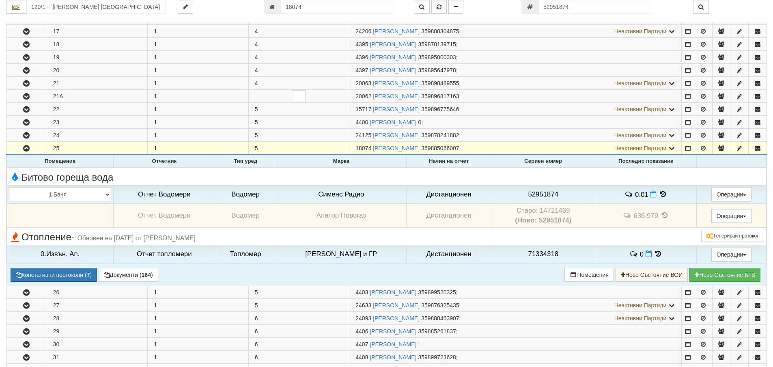
click at [546, 211] on td "Старо: 14721469 (Ново: 52951874)" at bounding box center [543, 216] width 104 height 24
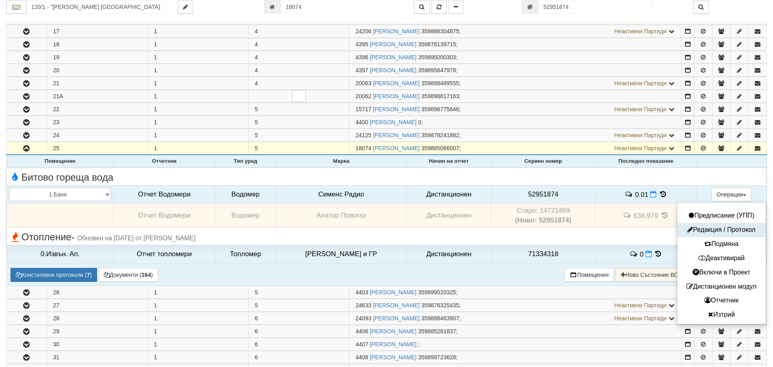
click at [722, 227] on button "Редакция / Протокол" at bounding box center [721, 230] width 84 height 10
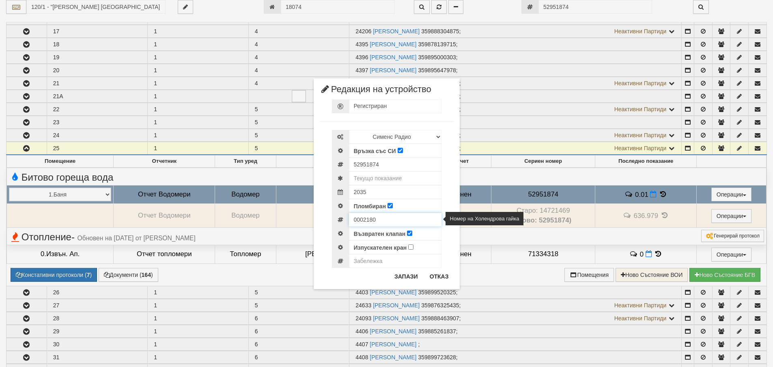
click at [365, 220] on input "0002180" at bounding box center [395, 220] width 92 height 14
click at [441, 275] on button "Отказ" at bounding box center [439, 276] width 29 height 13
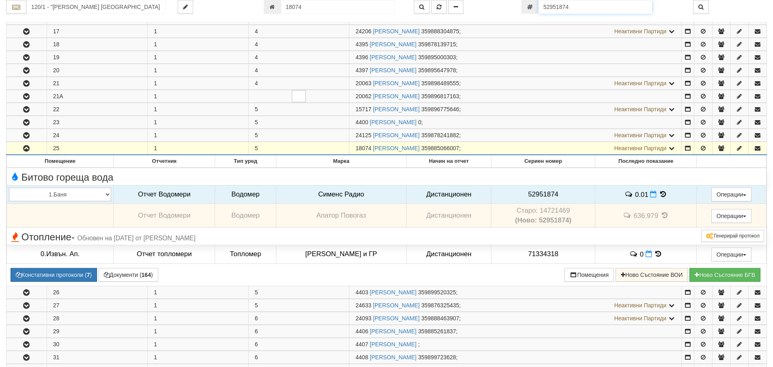
click at [583, 4] on input "52951874" at bounding box center [595, 7] width 114 height 14
paste input "52"
type input "52951852"
type input "080/1 - "ВЕОЛИЯ ЕНЕРДЖИ ВАРНА " ЕАД"
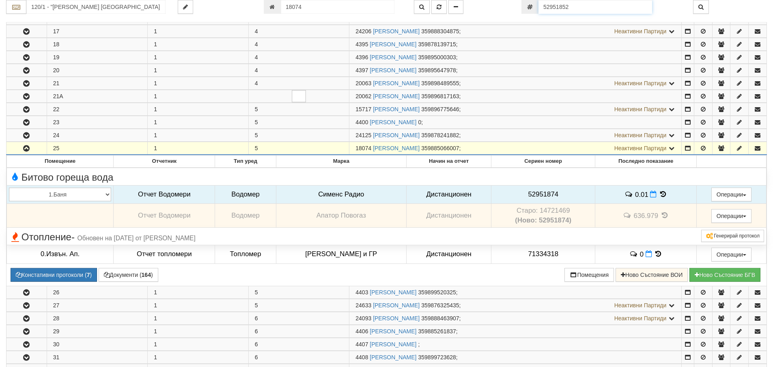
type input "9088"
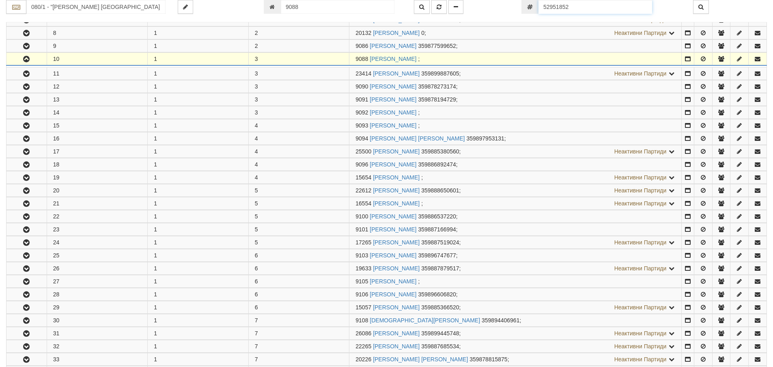
scroll to position [277, 0]
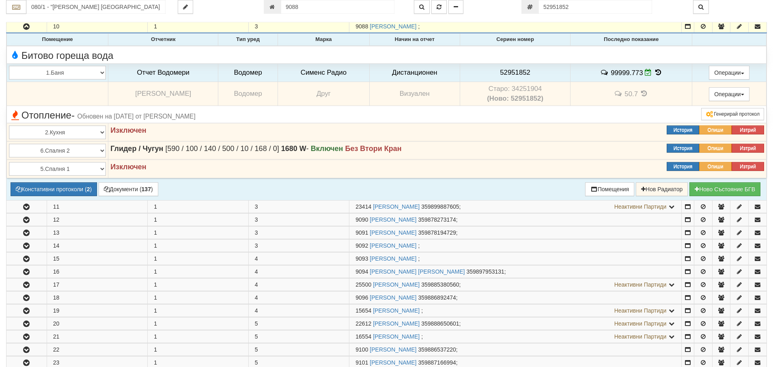
click at [532, 86] on td "Старо: 34251904 (Ново: 52951852)" at bounding box center [515, 94] width 111 height 24
click at [518, 71] on span "52951852" at bounding box center [515, 73] width 30 height 8
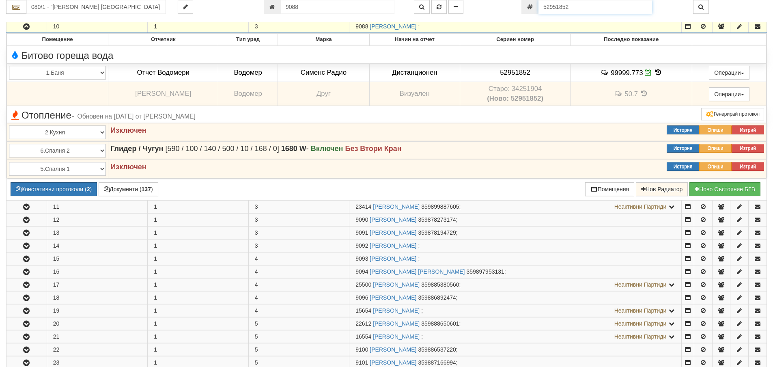
click at [577, 4] on input "52951852" at bounding box center [595, 7] width 114 height 14
paste input "6010706"
type input "60107062"
type input "106/1 - "ВЕОЛИЯ ЕНЕРДЖИ ВАРНА " ЕАД"
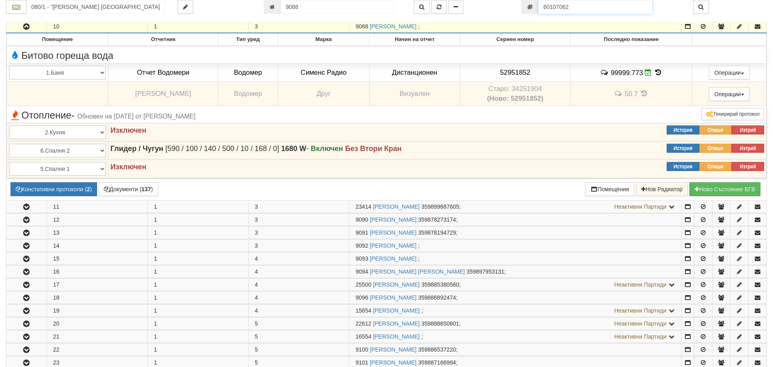
type input "20553"
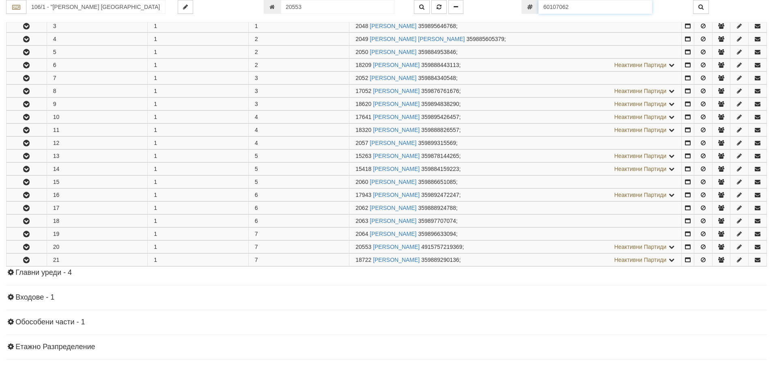
scroll to position [284, 0]
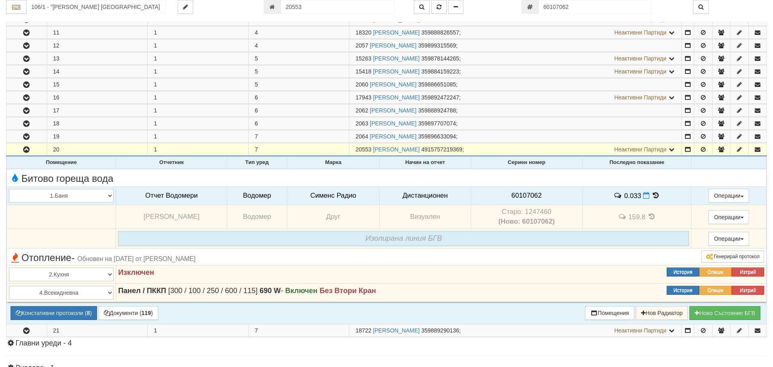
click at [524, 197] on span "60107062" at bounding box center [526, 195] width 30 height 8
click at [540, 213] on td "Старо: 1247460 (Ново: 60107062)" at bounding box center [527, 217] width 112 height 24
click at [522, 192] on span "60107062" at bounding box center [526, 195] width 30 height 8
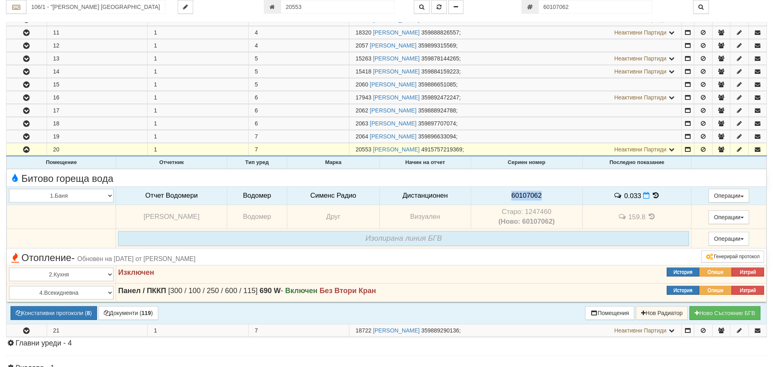
click at [522, 192] on span "60107062" at bounding box center [526, 195] width 30 height 8
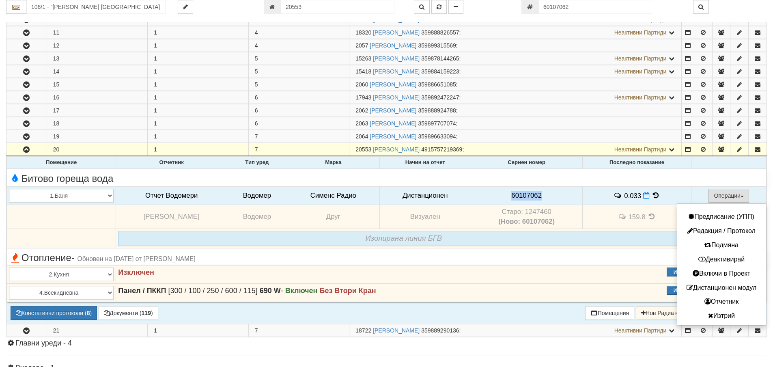
click at [712, 194] on button "Операции" at bounding box center [728, 196] width 41 height 14
click at [714, 226] on button "Редакция / Протокол" at bounding box center [721, 231] width 84 height 10
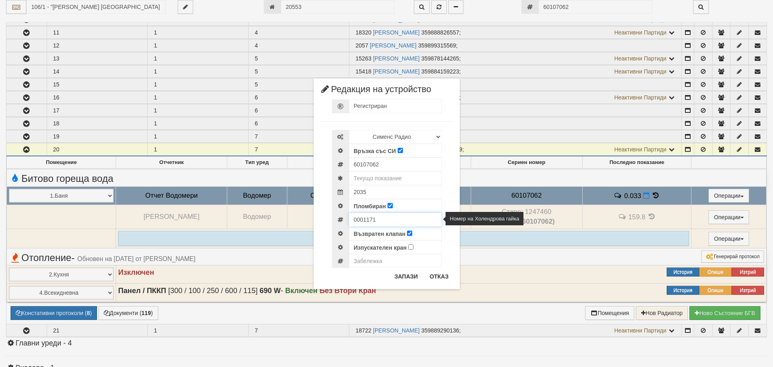
click at [365, 224] on input "0001171" at bounding box center [395, 220] width 92 height 14
click at [439, 277] on button "Отказ" at bounding box center [439, 276] width 29 height 13
